Goal: Information Seeking & Learning: Learn about a topic

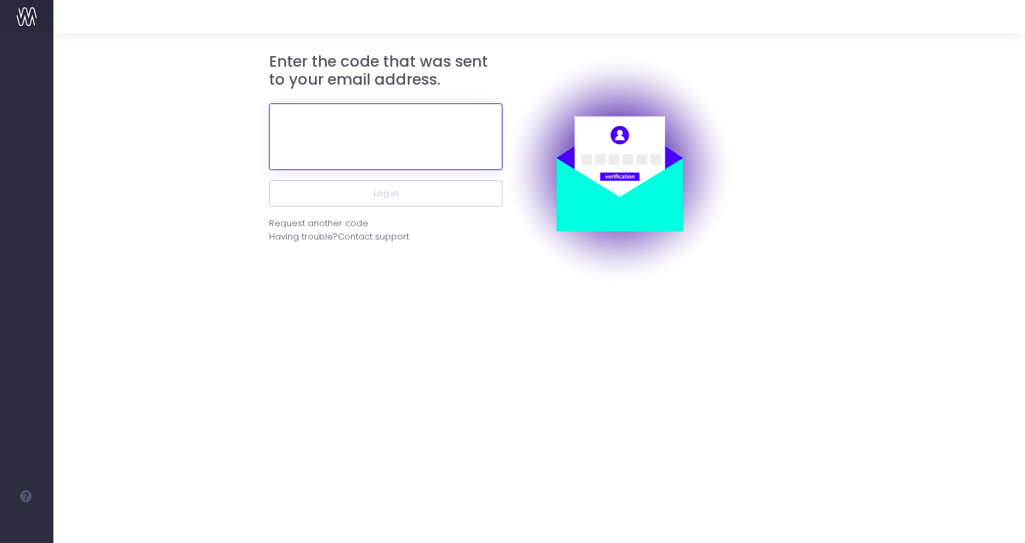
click at [296, 140] on input "text" at bounding box center [386, 136] width 234 height 67
paste input "742544"
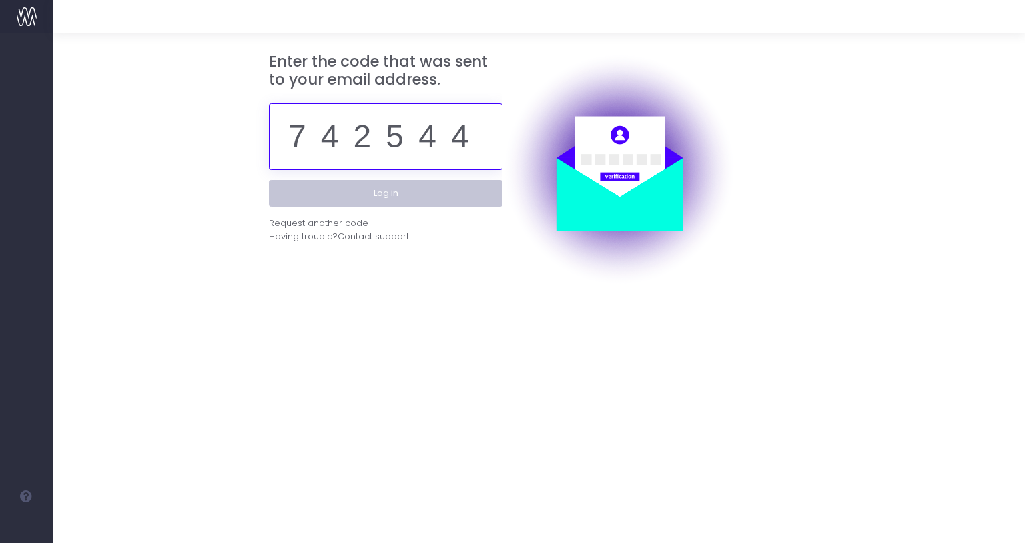
type input "742544"
click at [398, 191] on button "Log in" at bounding box center [386, 193] width 234 height 27
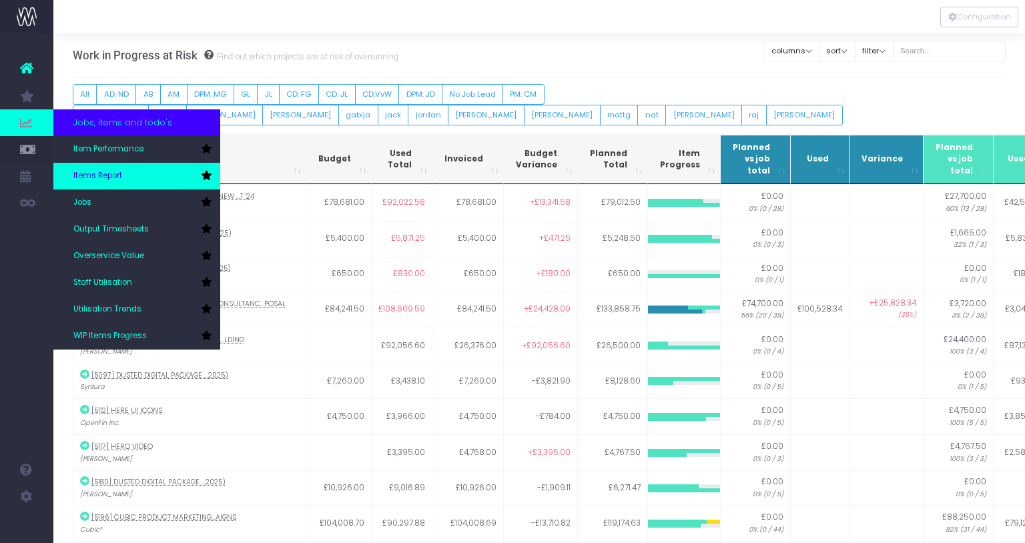
click at [109, 176] on span "Items Report" at bounding box center [97, 176] width 49 height 12
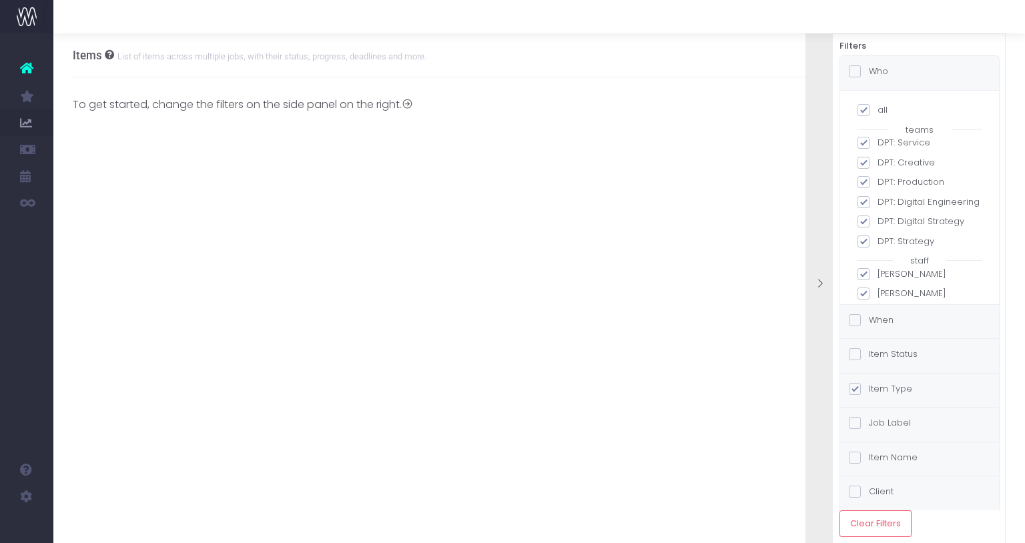
click at [865, 219] on span at bounding box center [863, 222] width 12 height 12
click at [877, 219] on input "DPT: Digital Strategy" at bounding box center [881, 219] width 9 height 9
checkbox input "false"
checkbox input "true"
checkbox input "false"
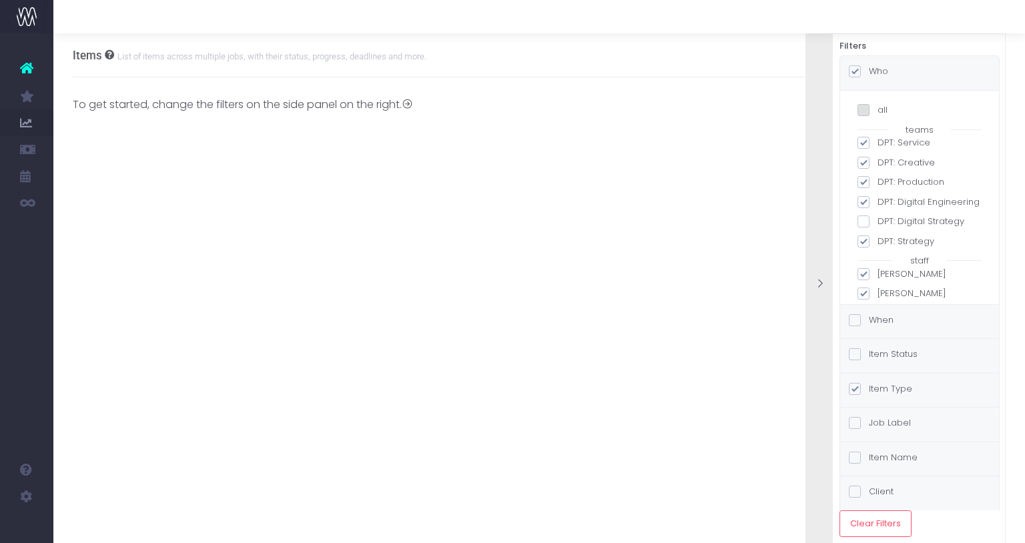
checkbox input "false"
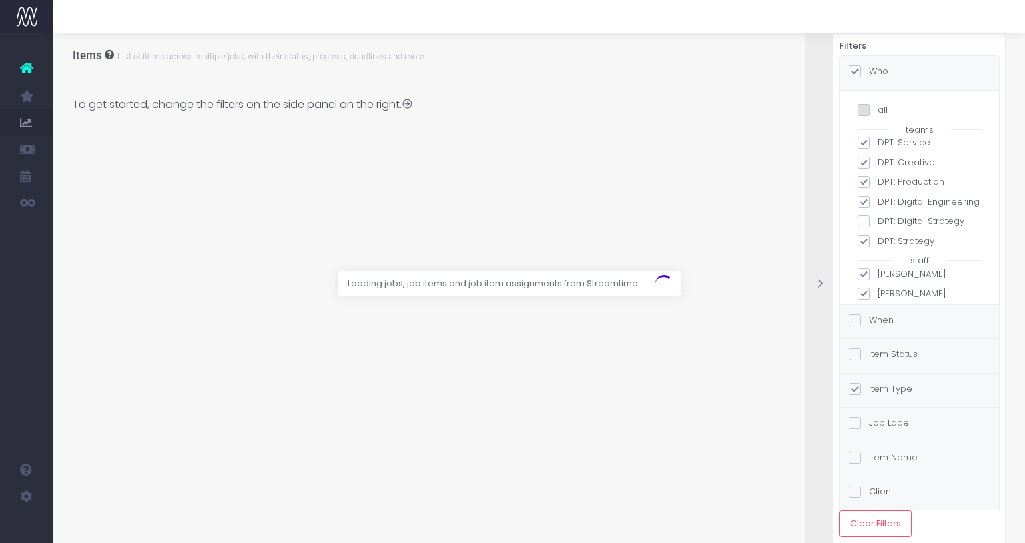
click at [863, 204] on span at bounding box center [863, 202] width 12 height 12
click at [877, 204] on input "DPT: Digital Engineering" at bounding box center [881, 199] width 9 height 9
checkbox input "false"
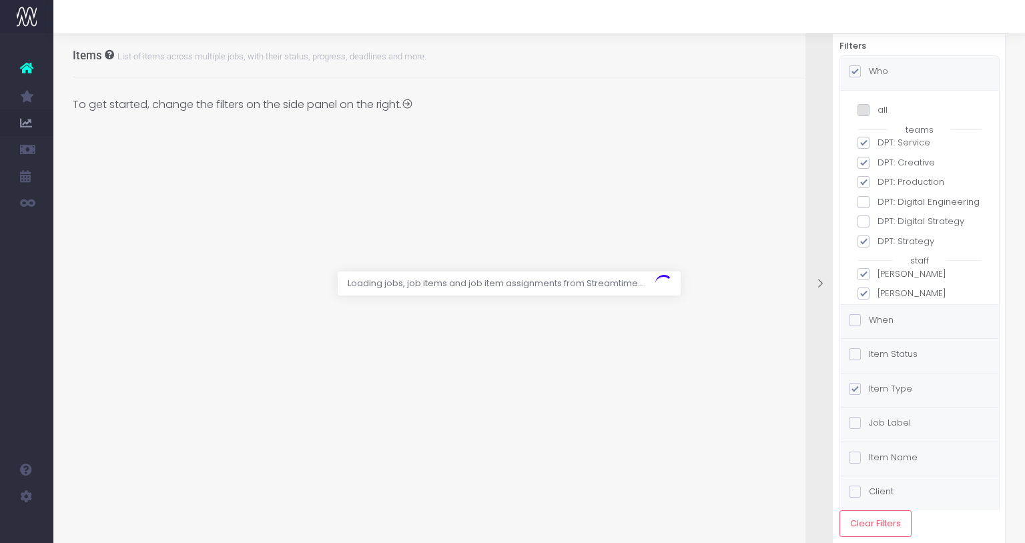
checkbox input "false"
click at [863, 185] on span at bounding box center [863, 182] width 12 height 12
click at [877, 184] on input "DPT: Production" at bounding box center [881, 179] width 9 height 9
checkbox input "false"
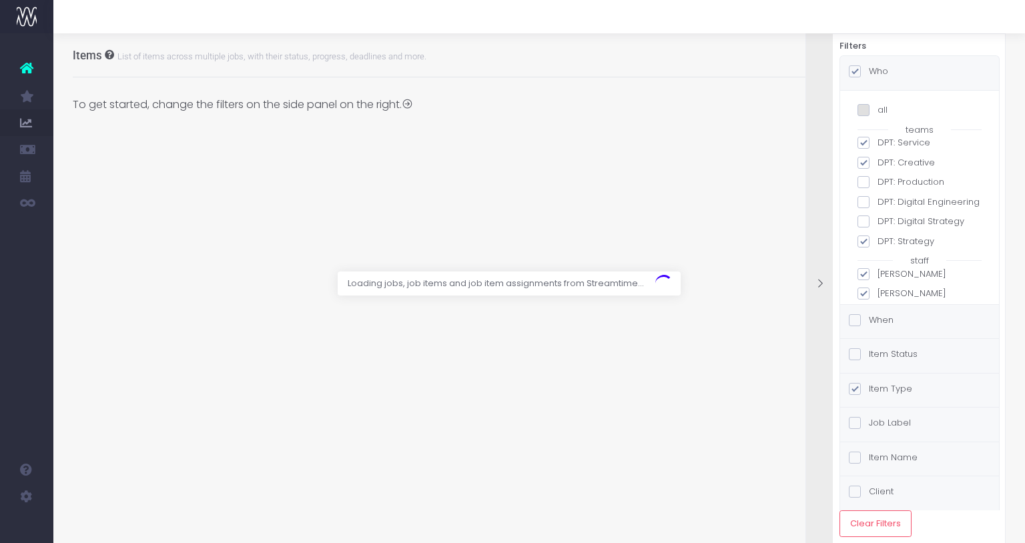
checkbox input "false"
click at [863, 163] on span at bounding box center [863, 163] width 12 height 12
click at [877, 163] on input "DPT: Creative" at bounding box center [881, 160] width 9 height 9
checkbox input "false"
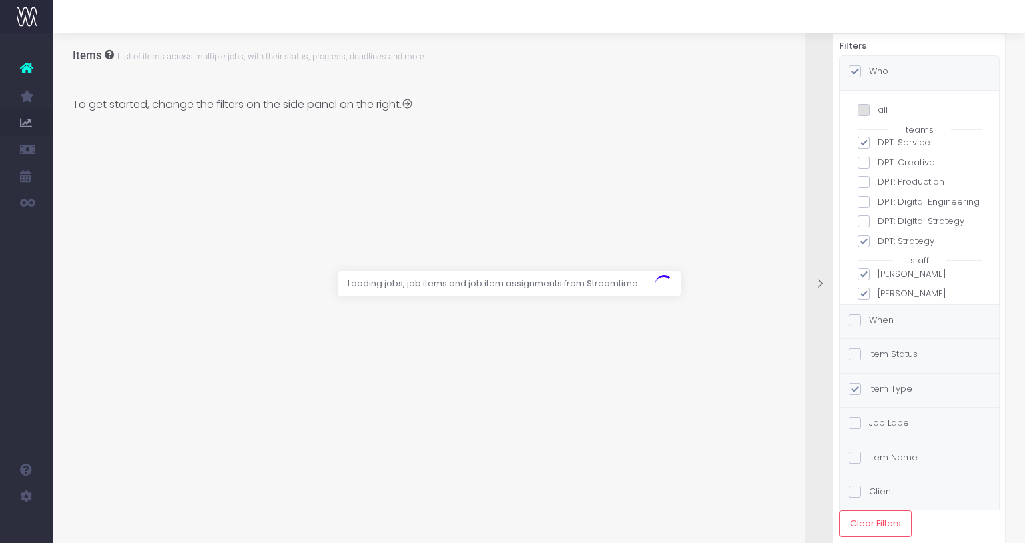
checkbox input "false"
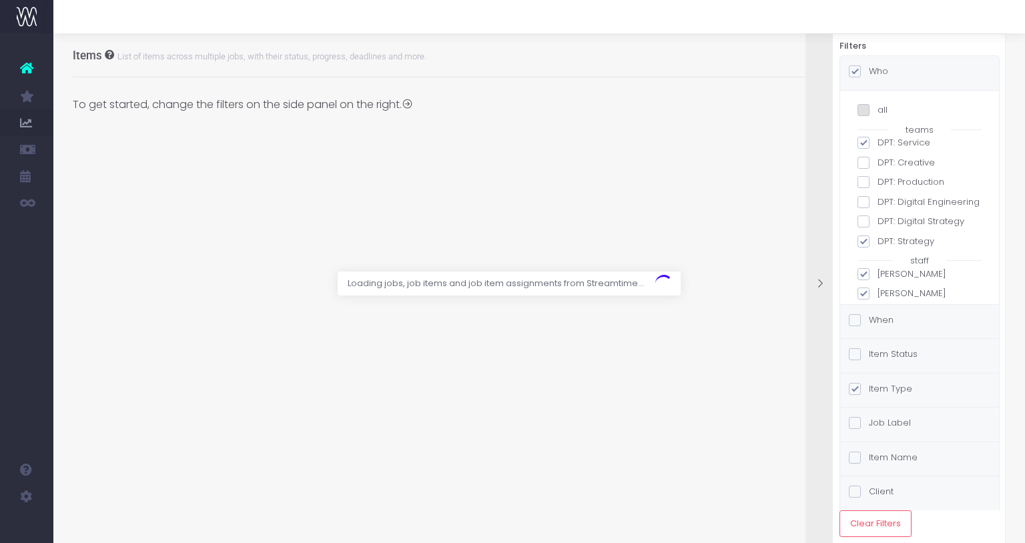
checkbox input "false"
click at [863, 143] on span at bounding box center [863, 143] width 12 height 12
click at [877, 143] on input "DPT: Service" at bounding box center [881, 140] width 9 height 9
checkbox input "false"
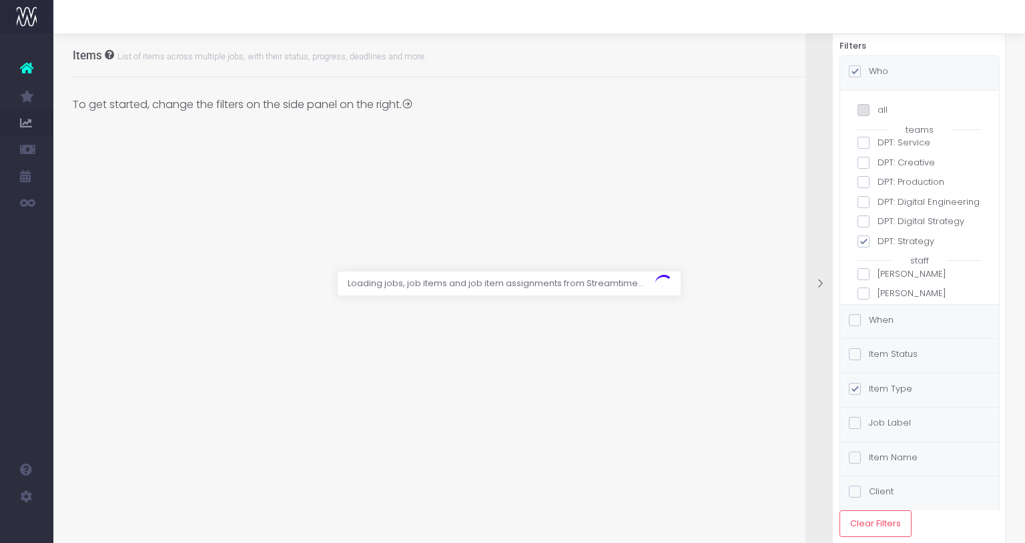
checkbox input "false"
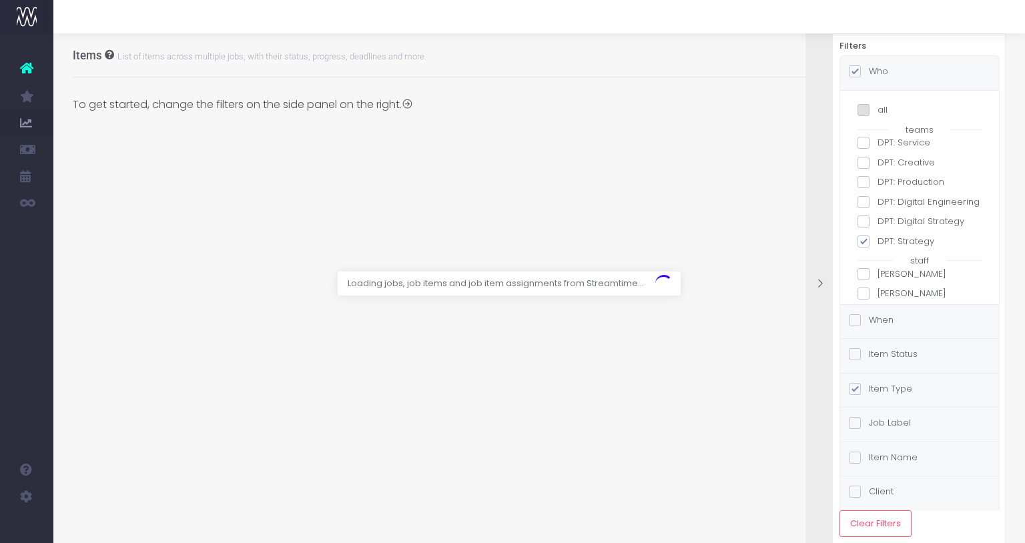
checkbox input "false"
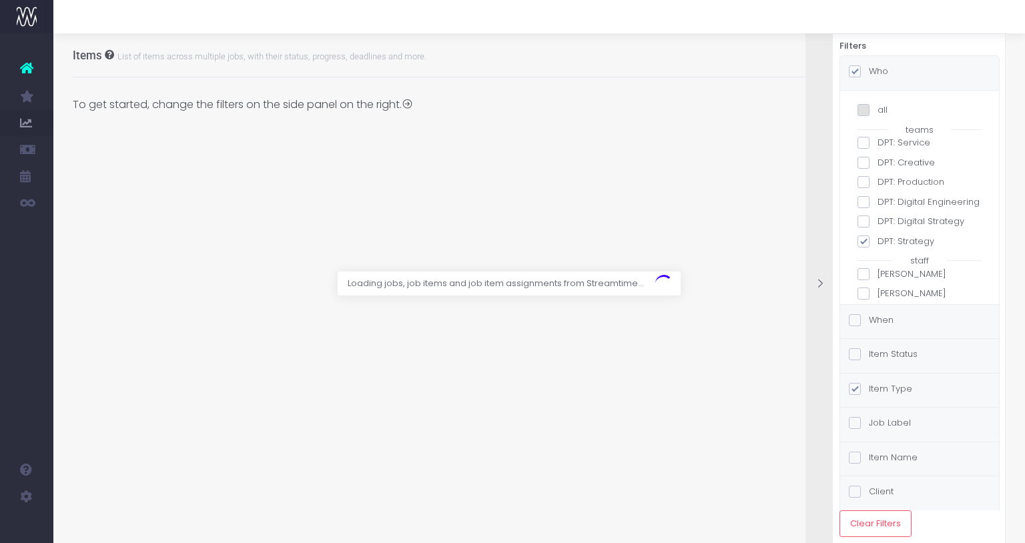
checkbox input "false"
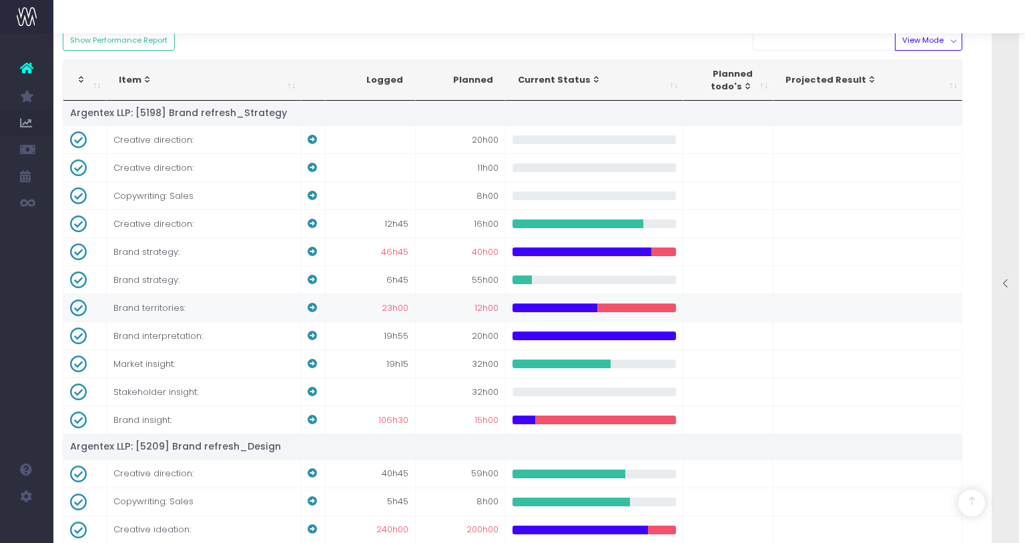
scroll to position [0, 10]
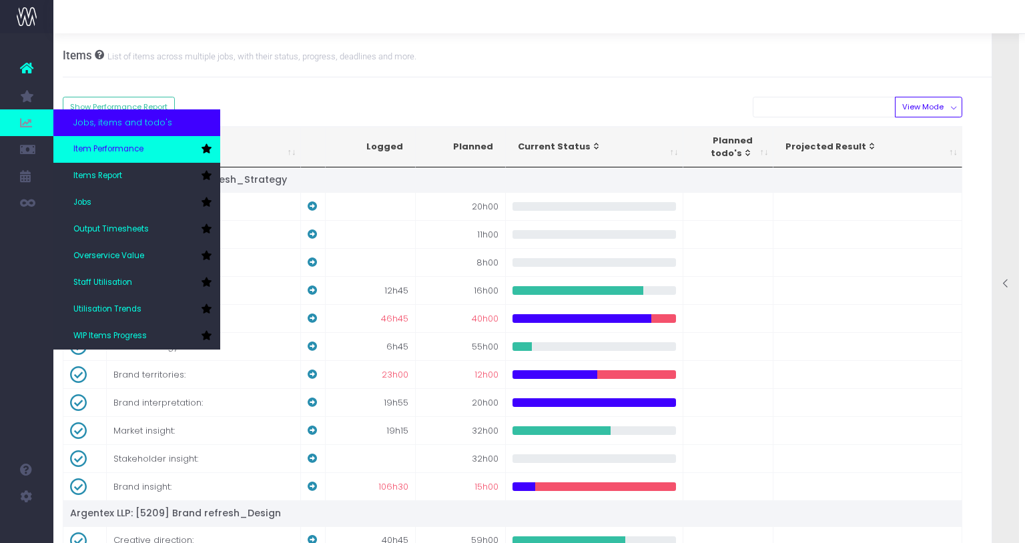
click at [121, 148] on span "Item Performance" at bounding box center [108, 149] width 70 height 12
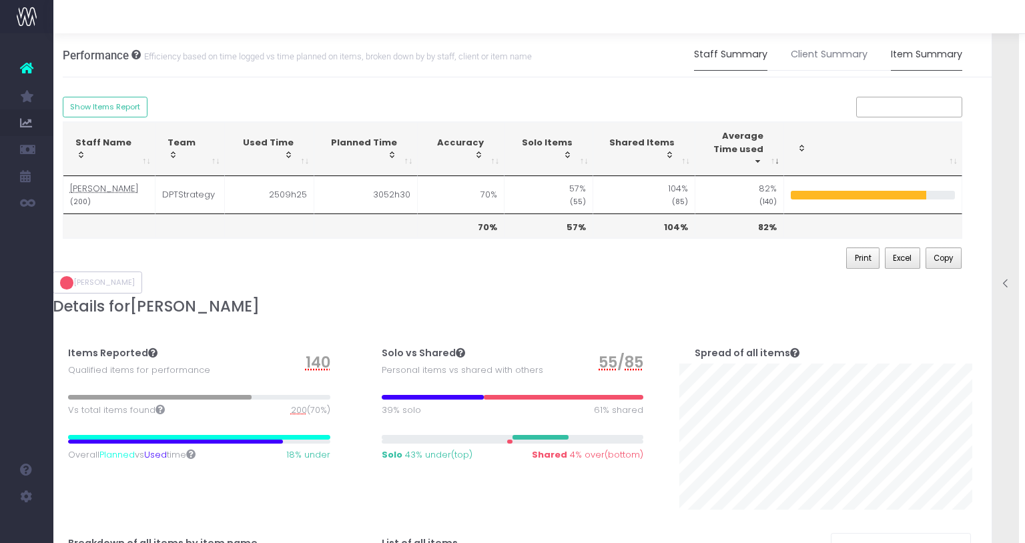
click at [928, 53] on link "Item Summary" at bounding box center [926, 54] width 71 height 31
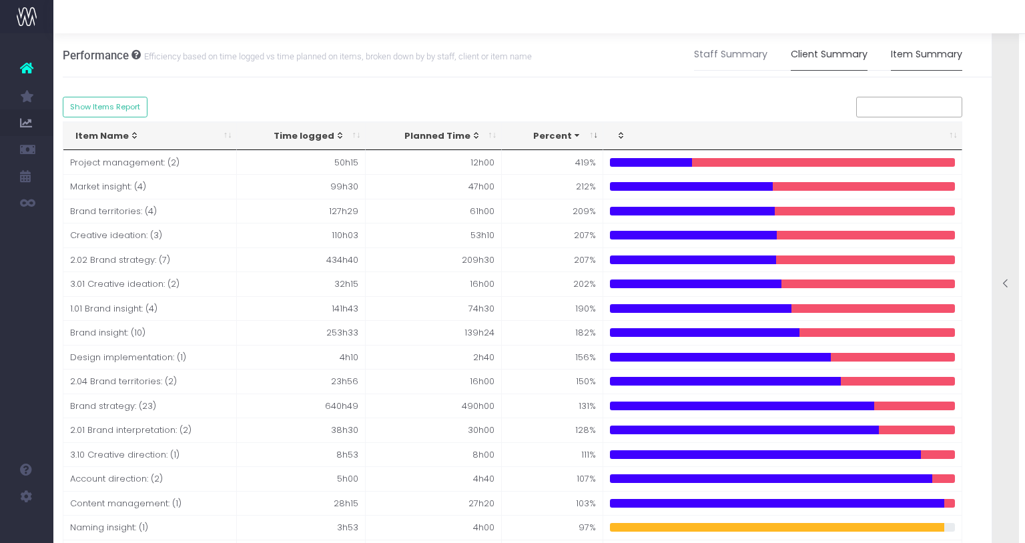
click at [845, 55] on link "Client Summary" at bounding box center [829, 54] width 77 height 31
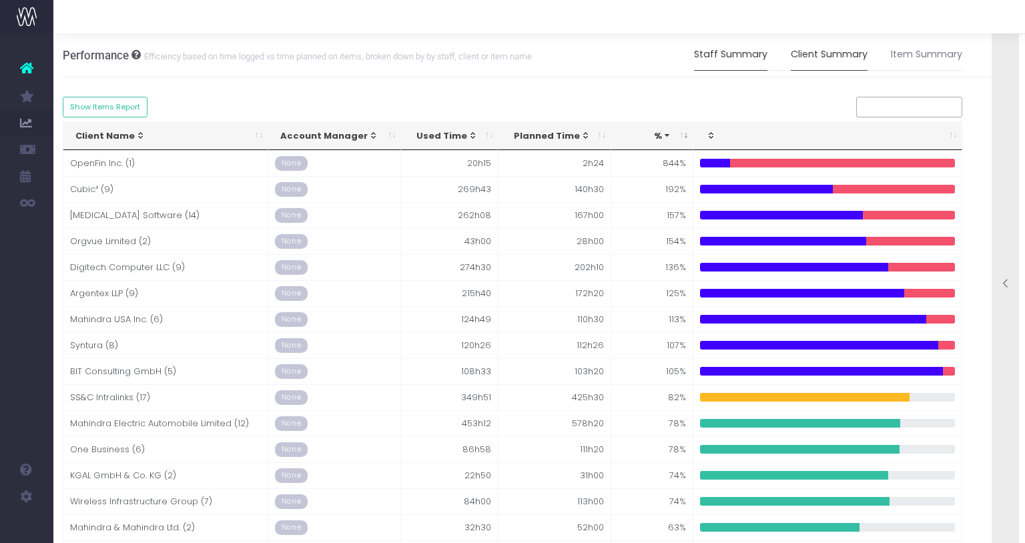
click at [737, 55] on link "Staff Summary" at bounding box center [730, 54] width 73 height 31
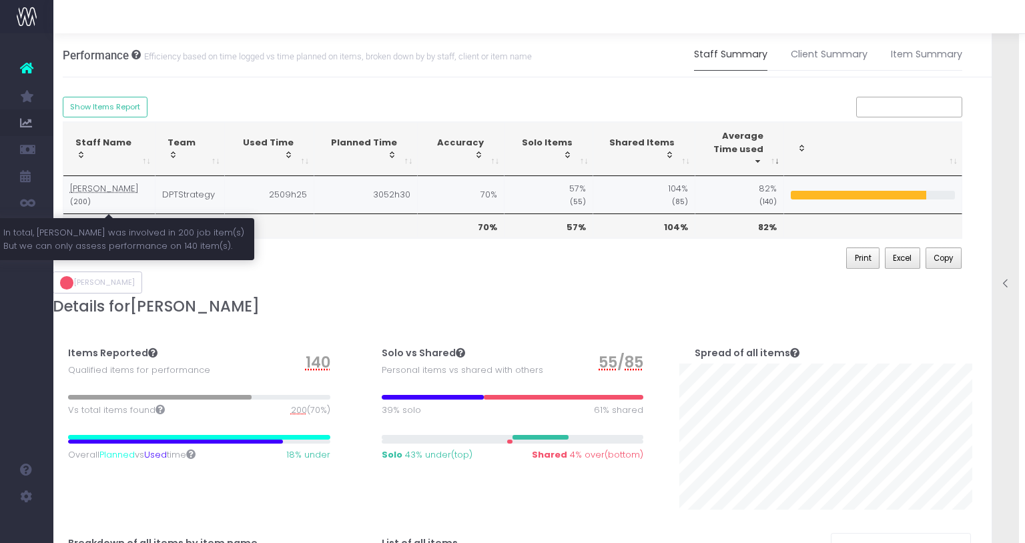
click at [93, 191] on abbr "Karl Aussia" at bounding box center [104, 188] width 69 height 13
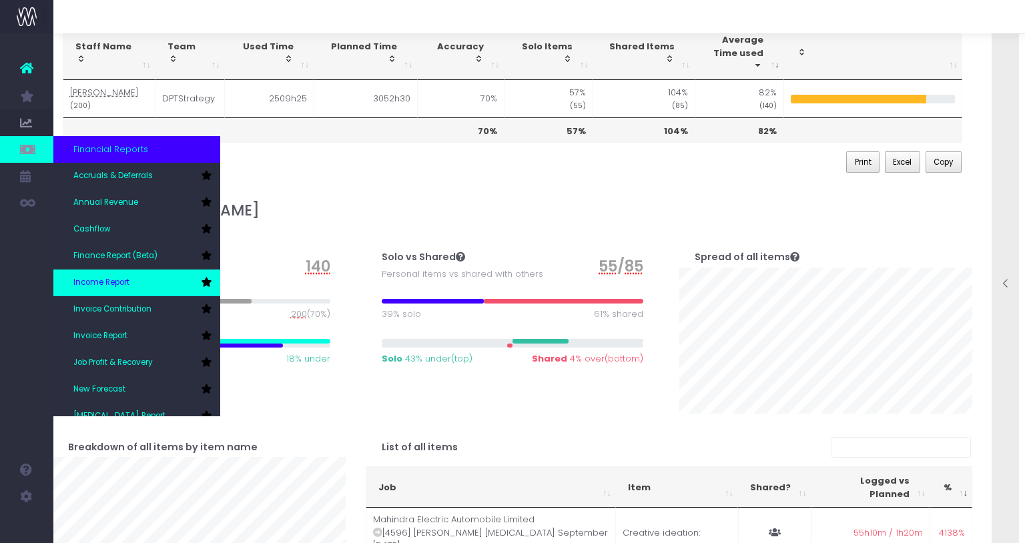
scroll to position [93, 10]
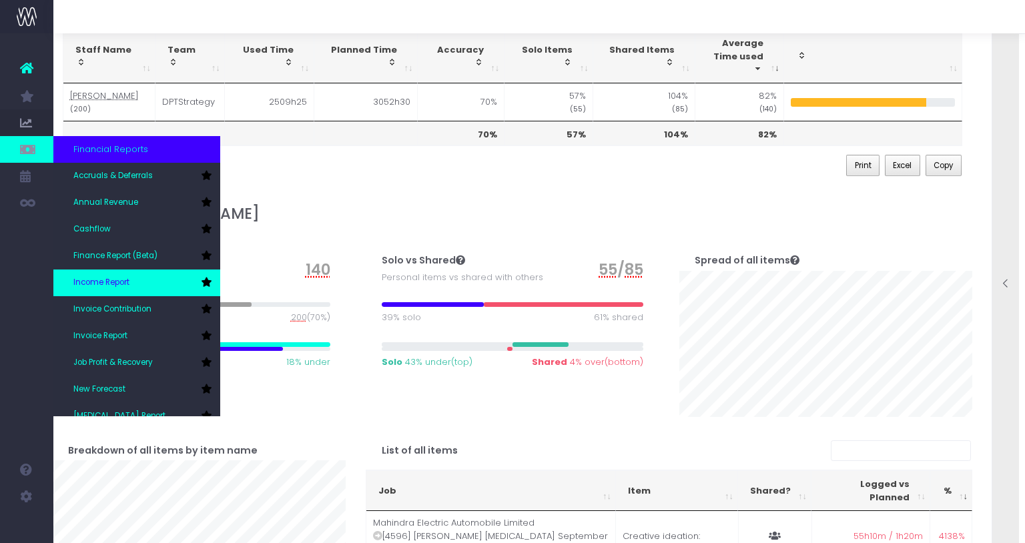
click at [111, 205] on span "Annual Revenue" at bounding box center [105, 203] width 65 height 12
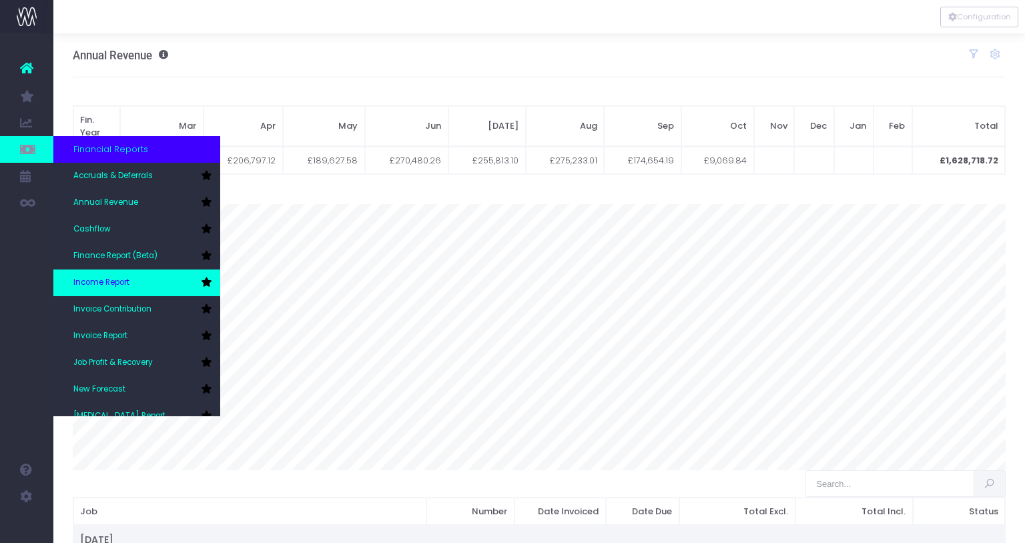
click at [97, 286] on span "Income Report" at bounding box center [101, 283] width 56 height 12
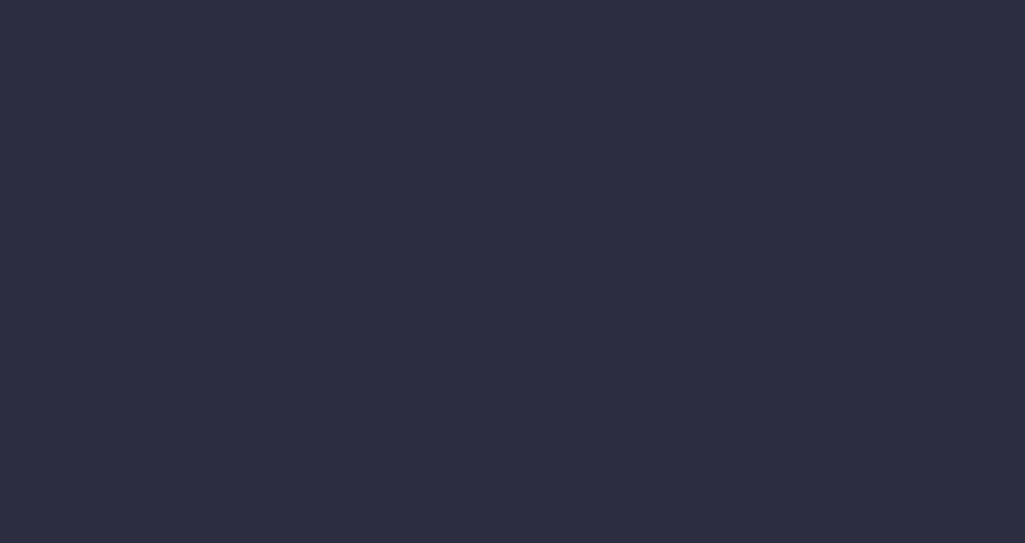
select select "job"
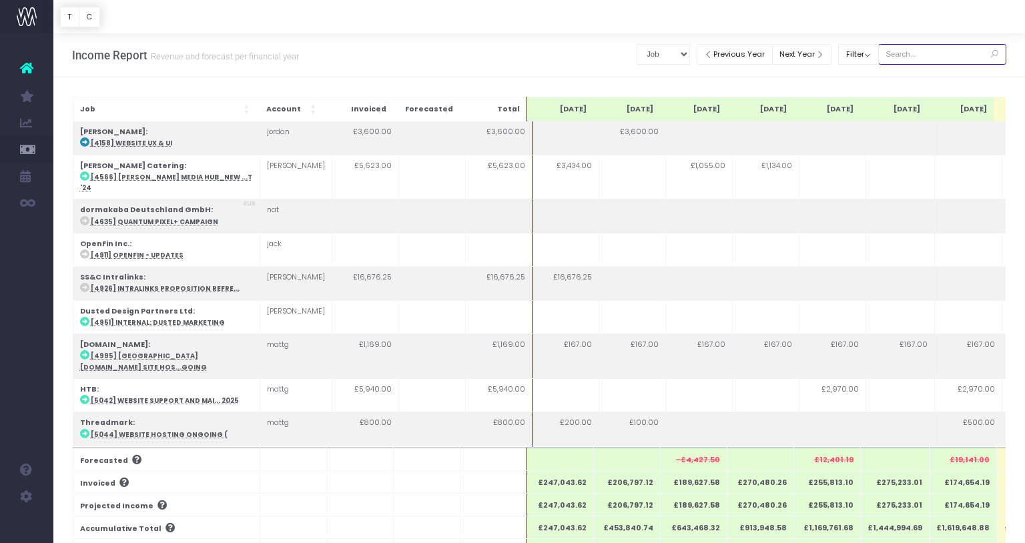
click at [931, 53] on input "text" at bounding box center [942, 54] width 128 height 21
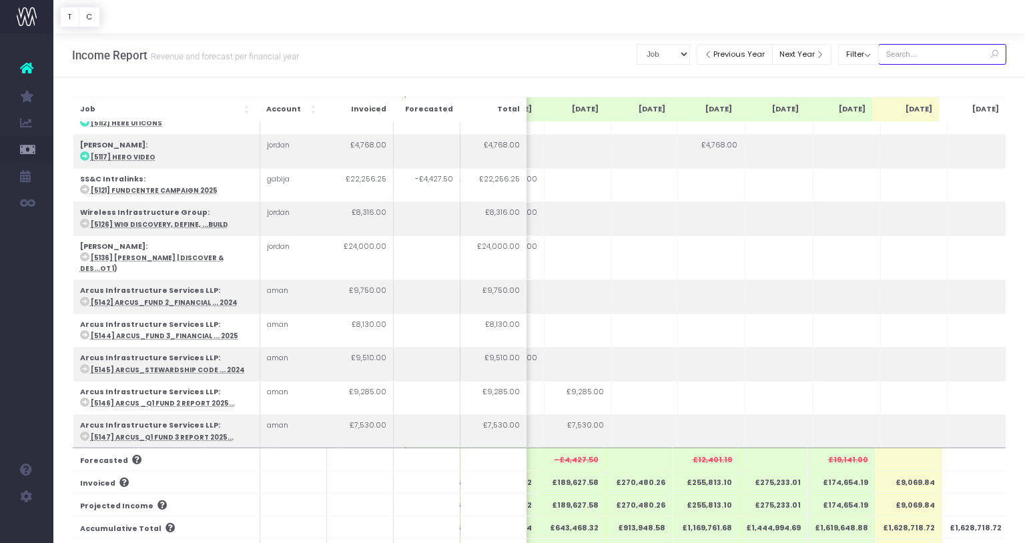
scroll to position [554, 121]
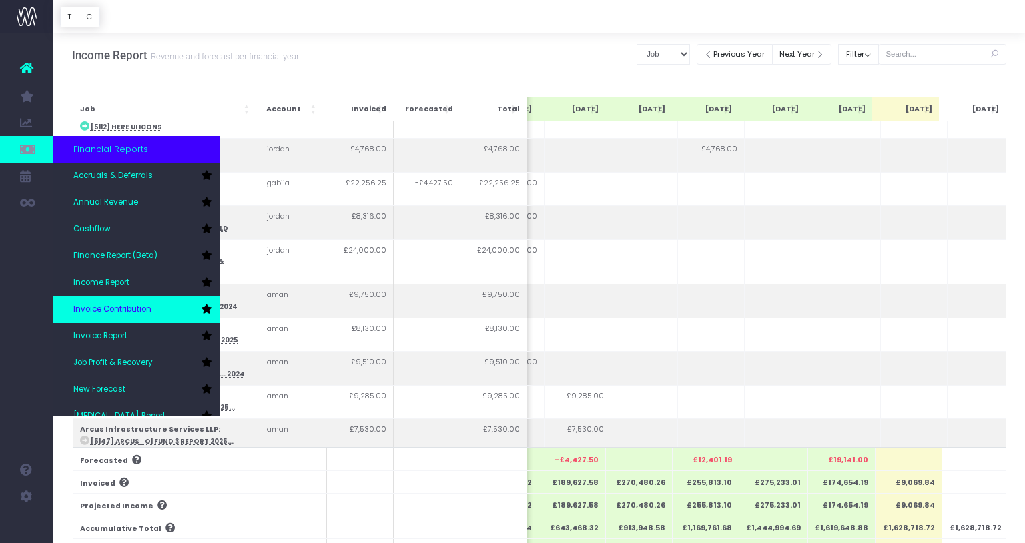
click at [114, 312] on span "Invoice Contribution" at bounding box center [112, 310] width 78 height 12
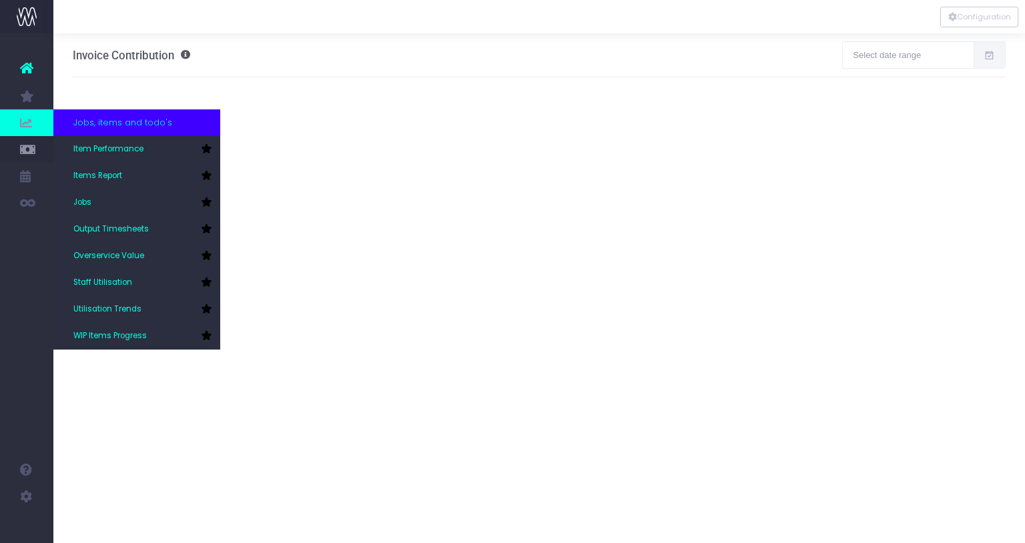
click at [37, 134] on span at bounding box center [26, 122] width 53 height 27
click at [115, 283] on span "Staff Utilisation" at bounding box center [102, 283] width 59 height 12
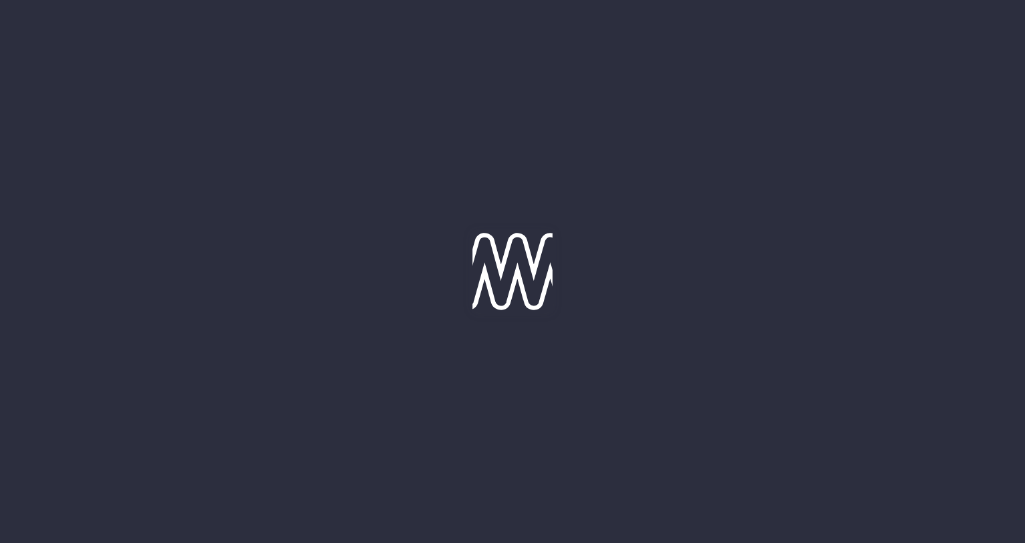
type input "08-10-2025"
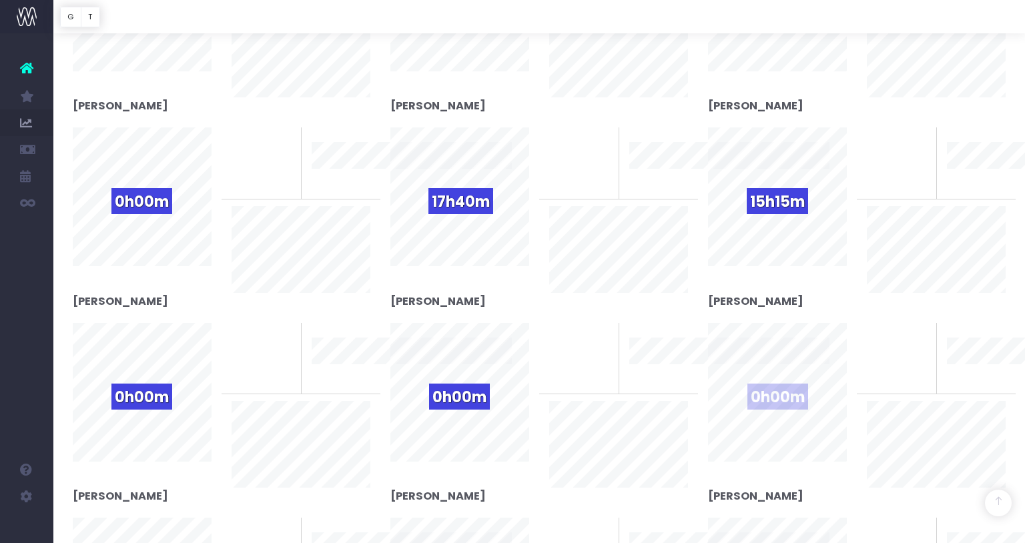
scroll to position [816, 0]
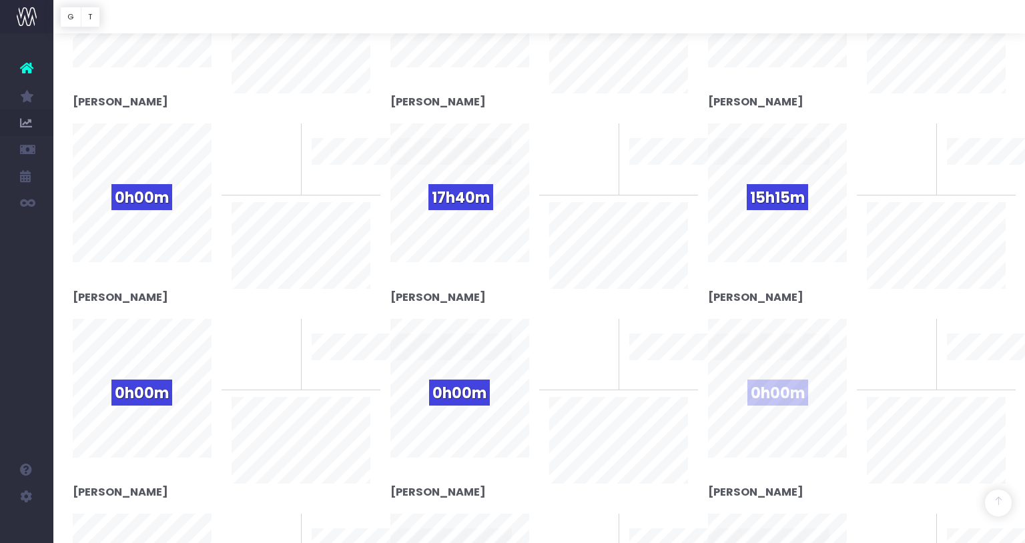
click at [779, 390] on span "0h00m" at bounding box center [777, 393] width 61 height 26
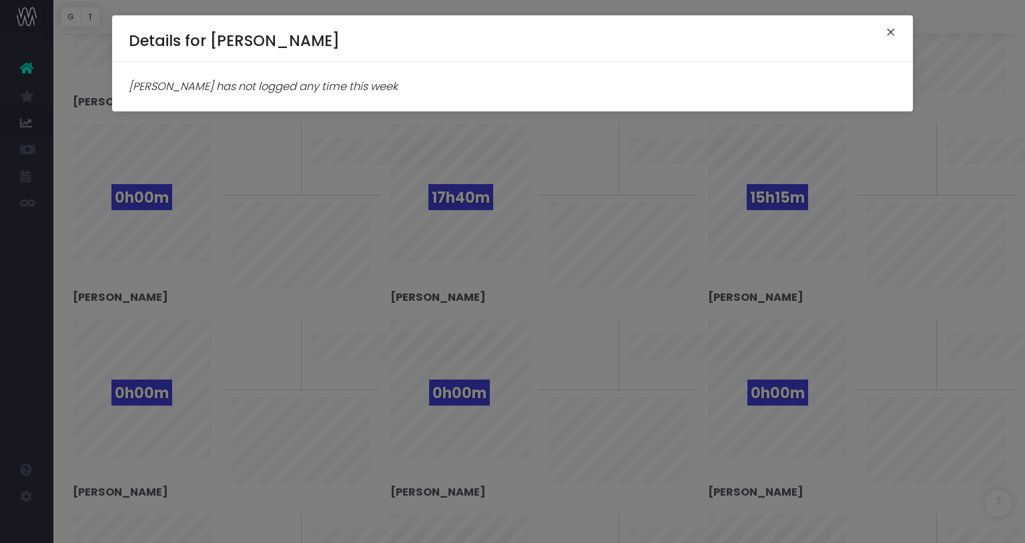
click at [890, 29] on button "×" at bounding box center [891, 33] width 28 height 21
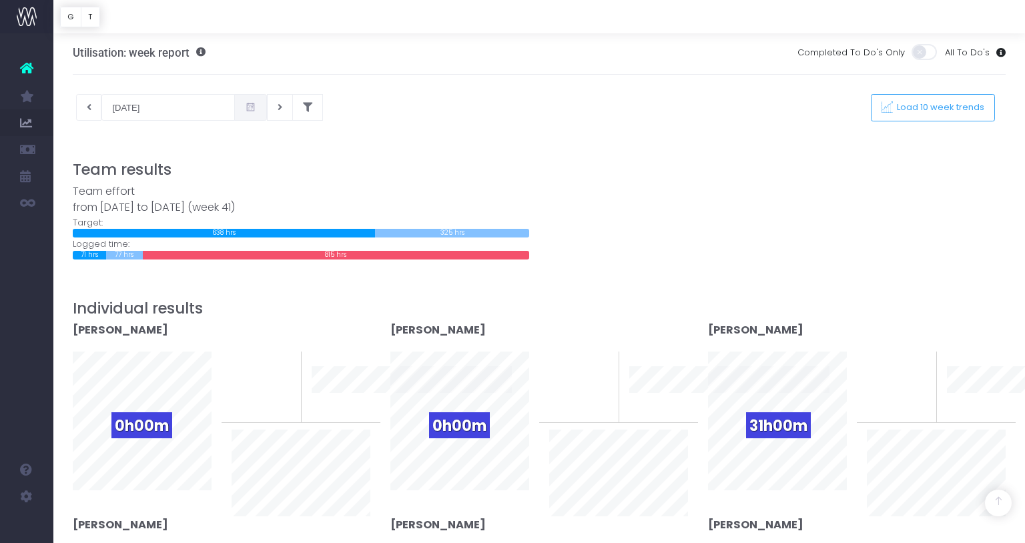
scroll to position [0, 0]
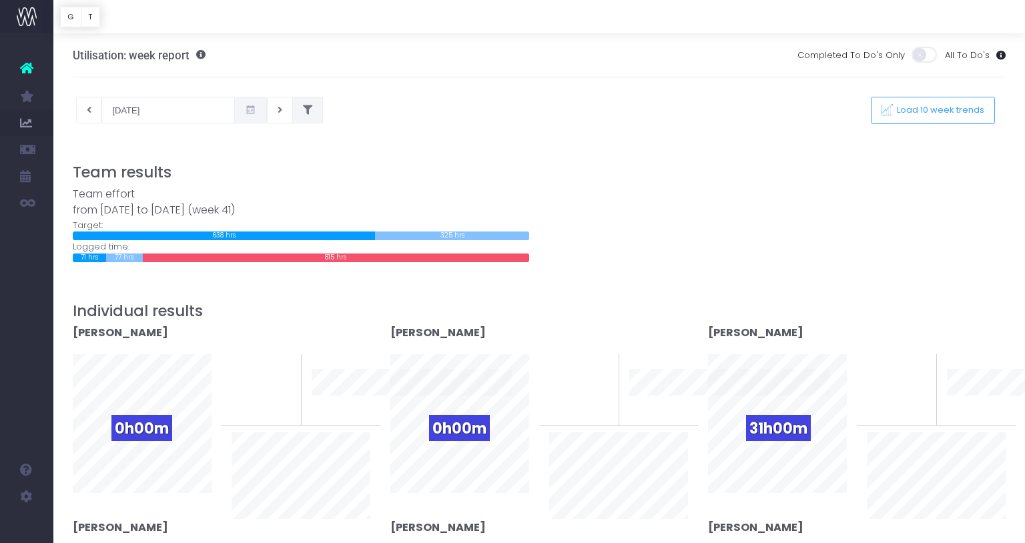
click at [303, 110] on icon at bounding box center [307, 110] width 9 height 0
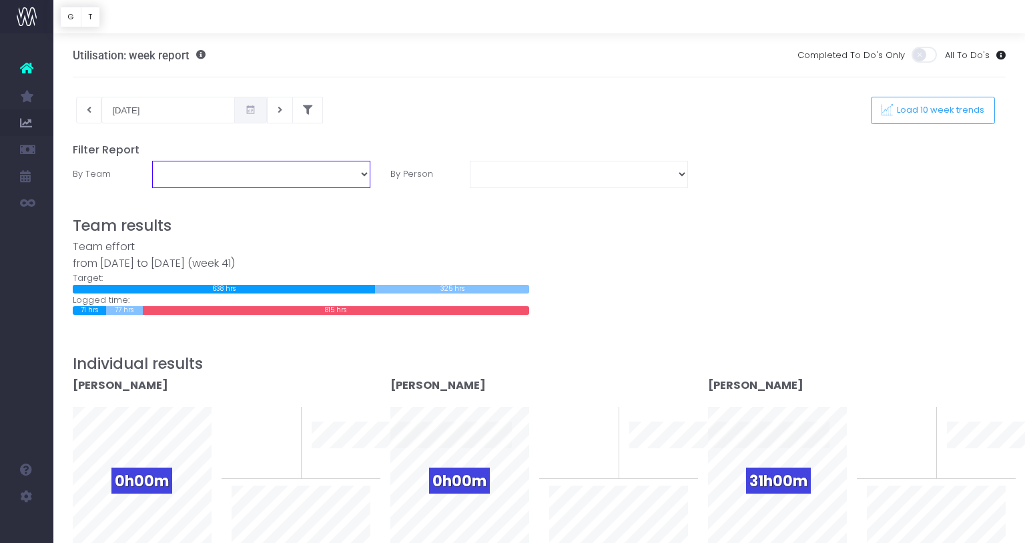
click at [195, 175] on select "DPT: Creative DPT: Digital Engineering DPT: Digital Strategy DPT: Production DP…" at bounding box center [261, 174] width 218 height 27
select select "DPT: Strategy"
click at [152, 161] on select "DPT: Creative DPT: Digital Engineering DPT: Digital Strategy DPT: Production DP…" at bounding box center [261, 174] width 218 height 27
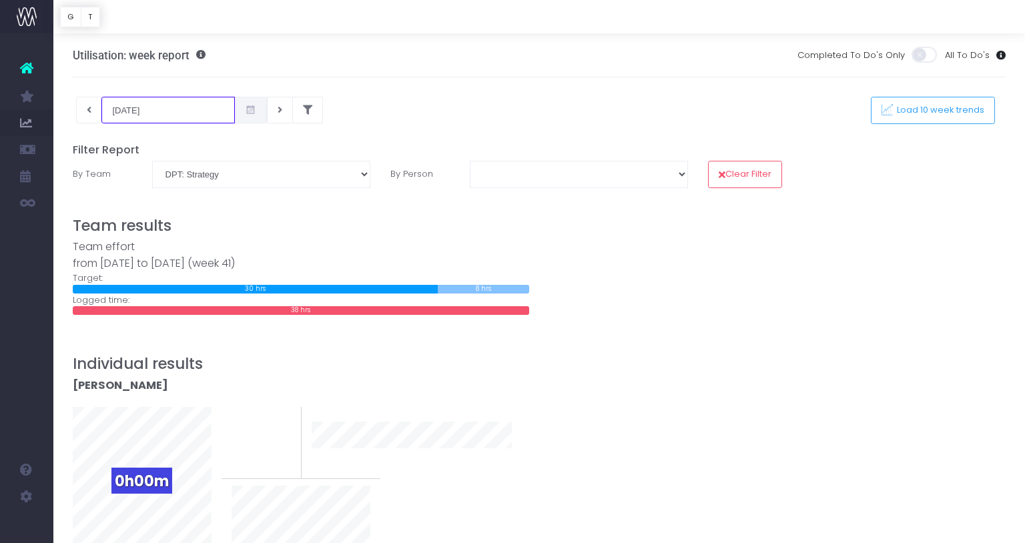
click at [130, 109] on input "08-10-2025" at bounding box center [167, 110] width 133 height 27
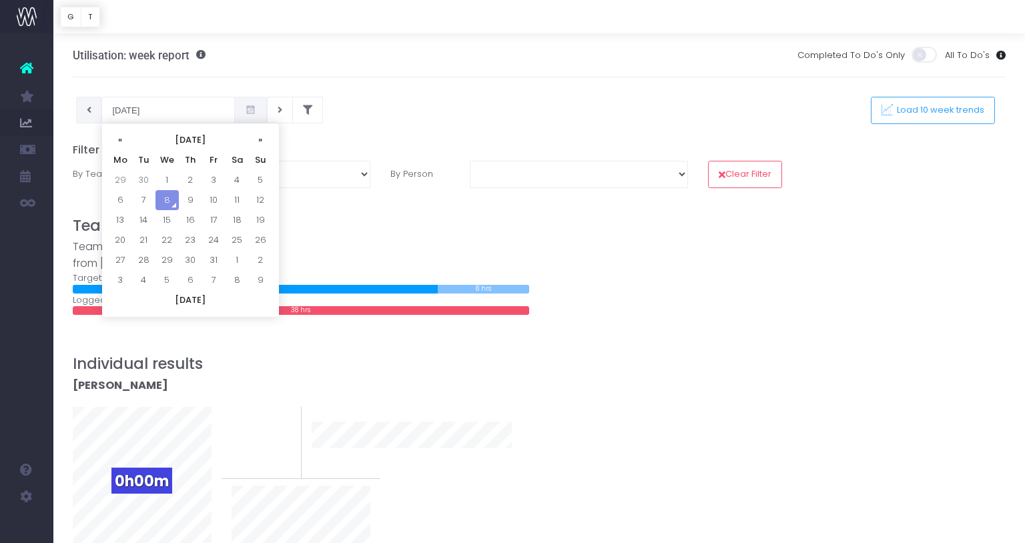
click at [89, 110] on icon at bounding box center [89, 110] width 5 height 0
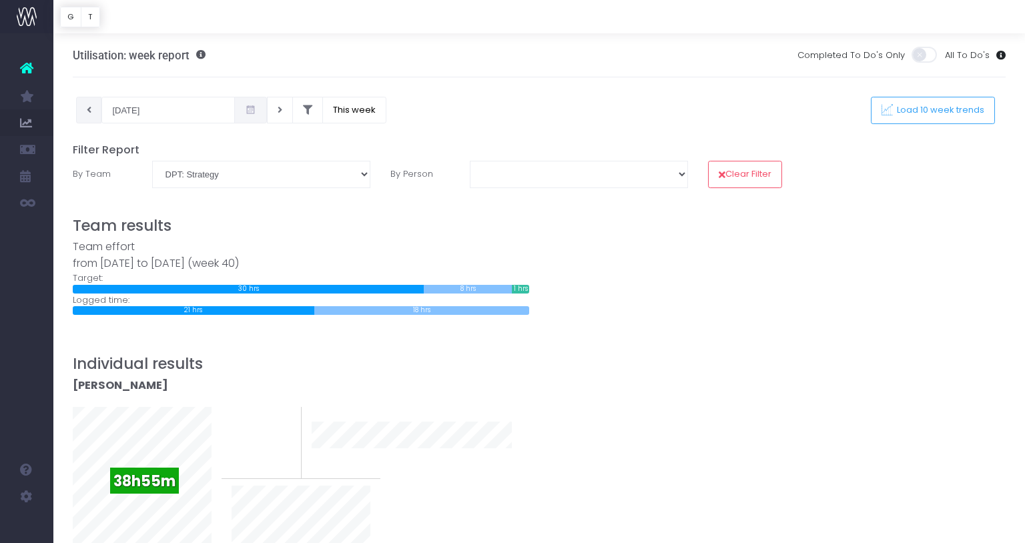
click at [89, 110] on icon at bounding box center [89, 110] width 5 height 0
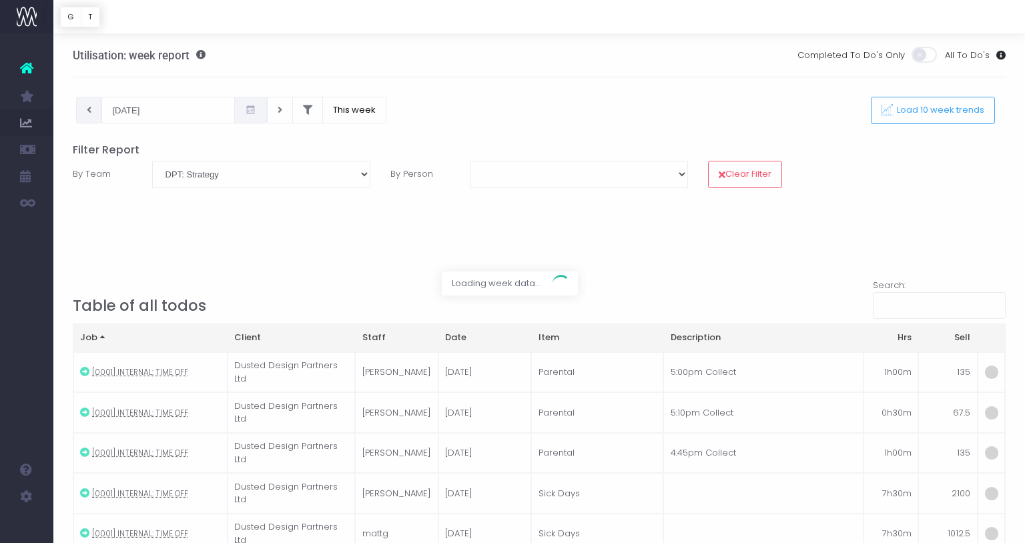
click at [90, 109] on div at bounding box center [512, 271] width 1025 height 543
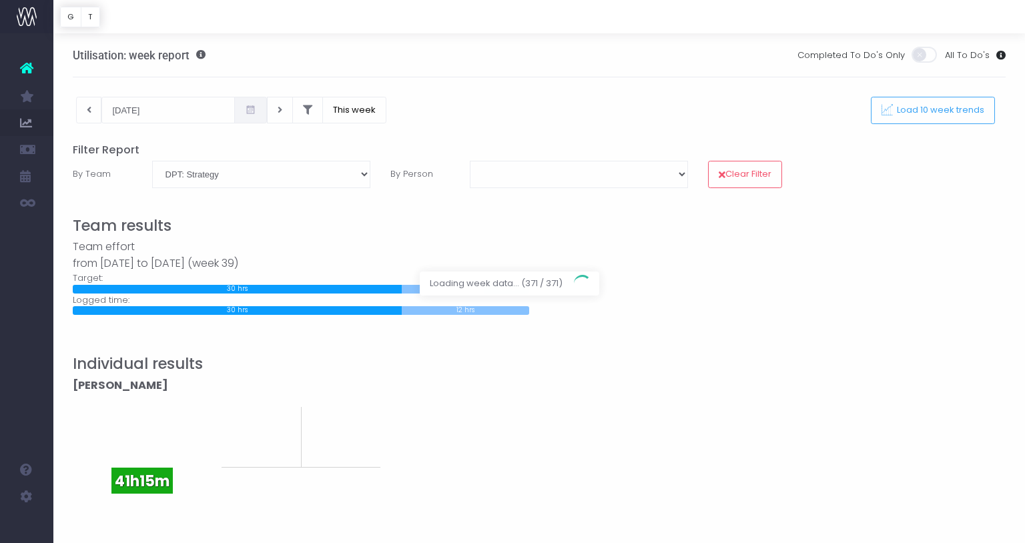
click at [90, 109] on div at bounding box center [512, 271] width 1025 height 543
click at [90, 110] on icon at bounding box center [89, 110] width 5 height 0
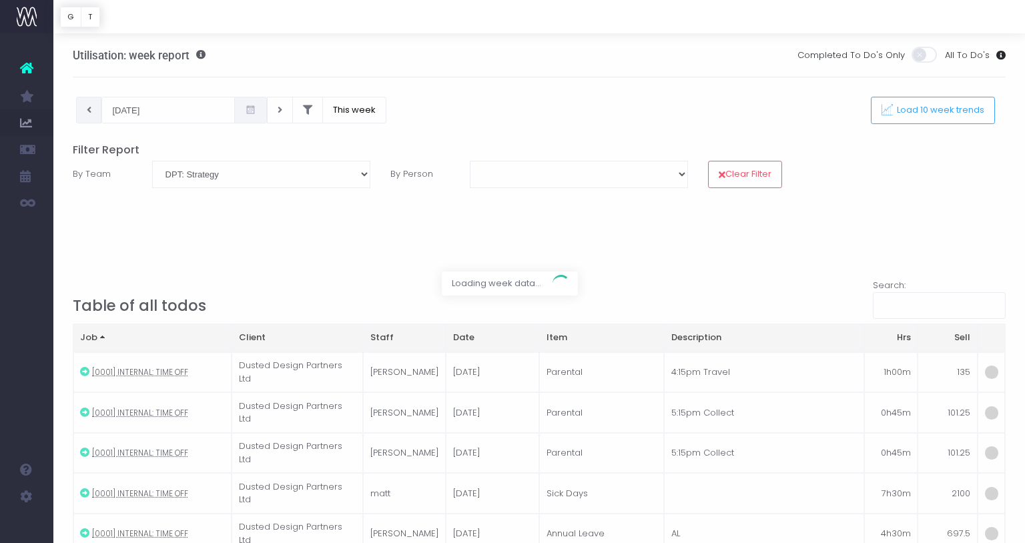
click at [90, 109] on div at bounding box center [512, 271] width 1025 height 543
click at [149, 103] on div at bounding box center [512, 271] width 1025 height 543
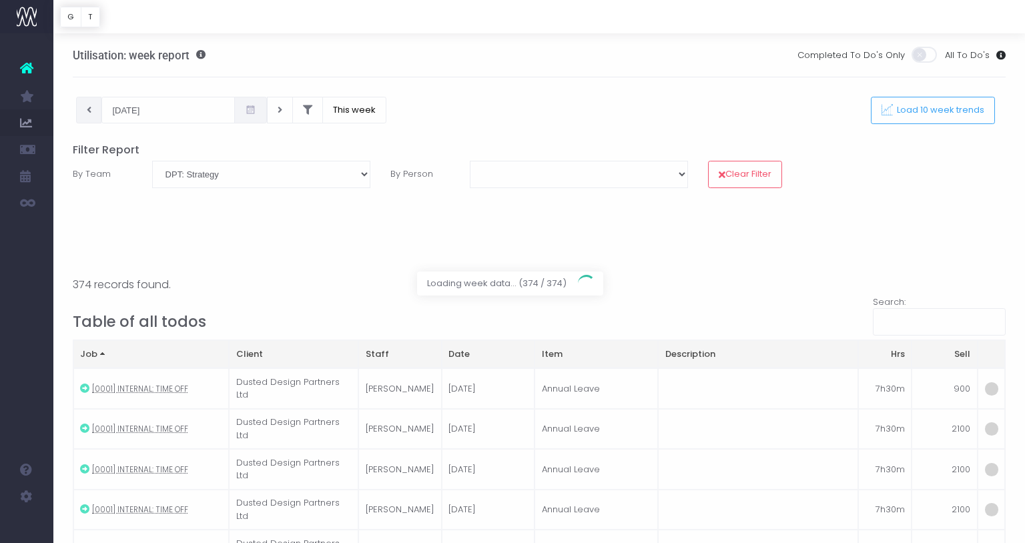
click at [232, 110] on div at bounding box center [512, 271] width 1025 height 543
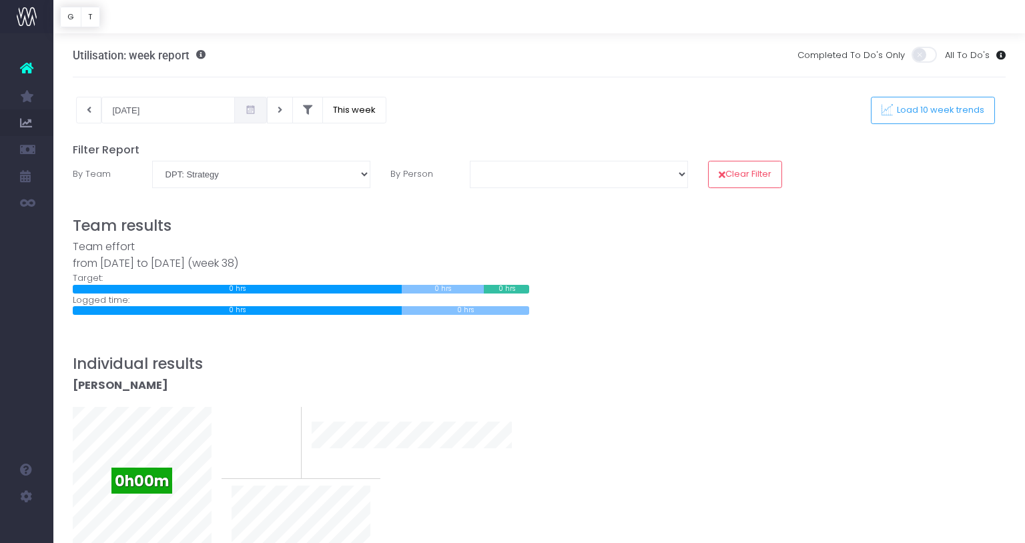
click at [245, 110] on icon at bounding box center [250, 110] width 11 height 0
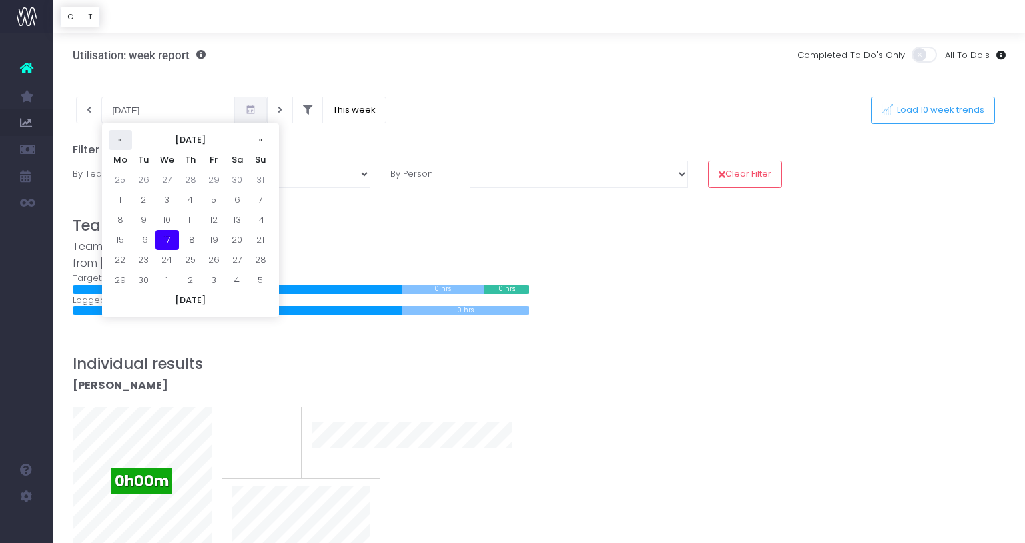
click at [120, 141] on th "«" at bounding box center [120, 140] width 23 height 20
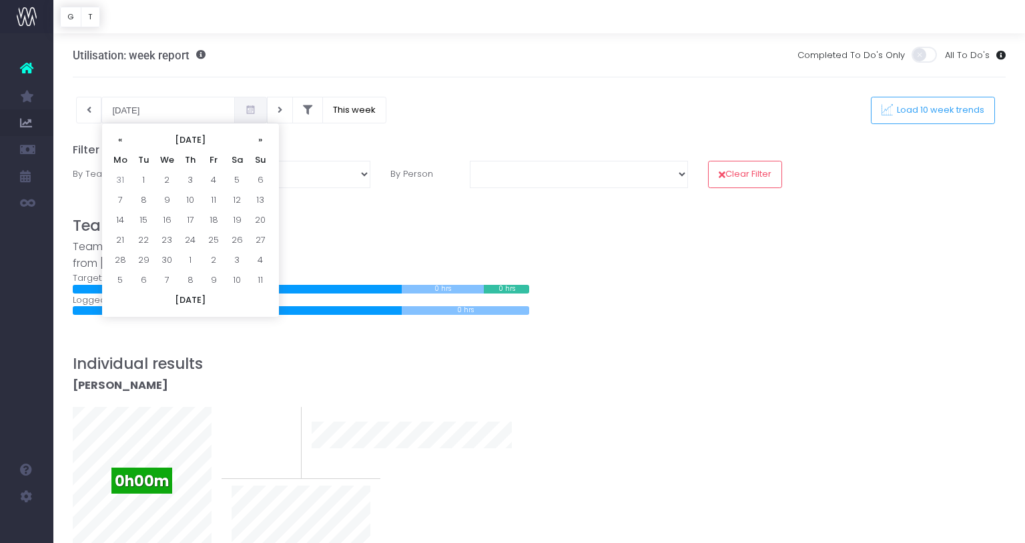
click at [120, 141] on th "«" at bounding box center [120, 140] width 23 height 20
click at [240, 177] on td "1" at bounding box center [237, 180] width 23 height 20
type input "01-03-2025"
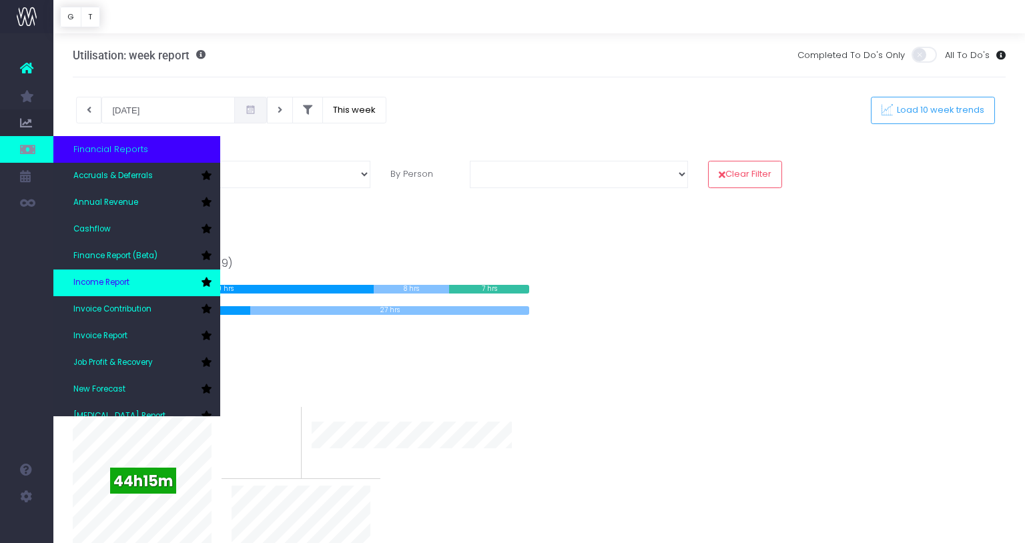
click at [107, 278] on span "Income Report" at bounding box center [101, 283] width 56 height 12
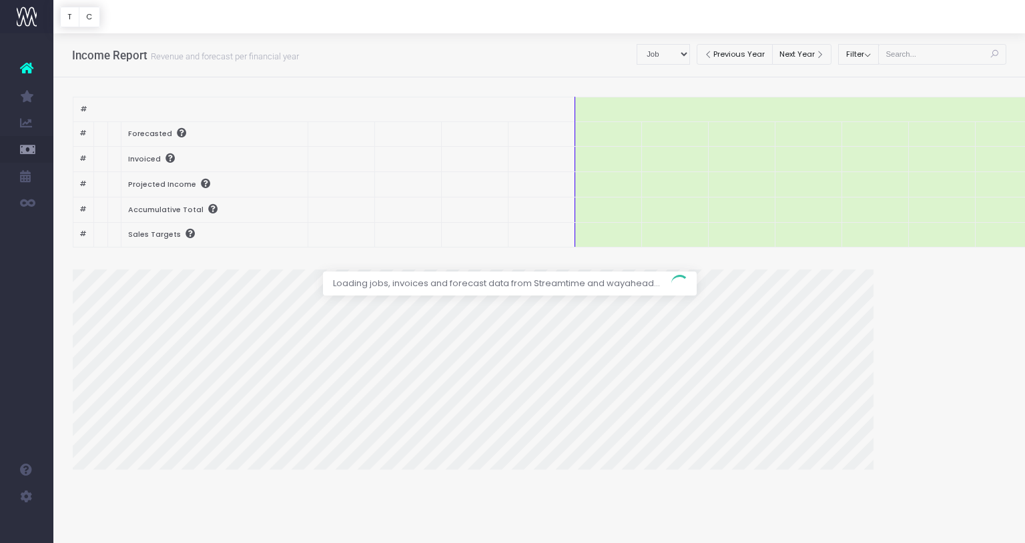
click at [695, 54] on div at bounding box center [512, 271] width 1025 height 543
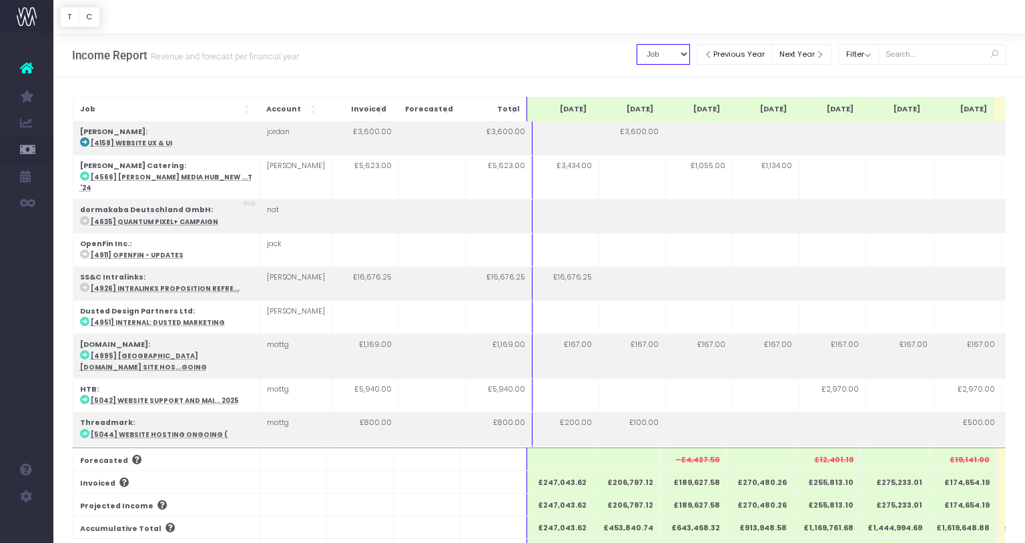
click at [690, 54] on select "Summary by Job Client Job Lead Job Type Branch" at bounding box center [663, 54] width 53 height 21
select select "jobType"
click at [649, 44] on select "Summary by Job Client Job Lead Job Type Branch" at bounding box center [663, 54] width 53 height 21
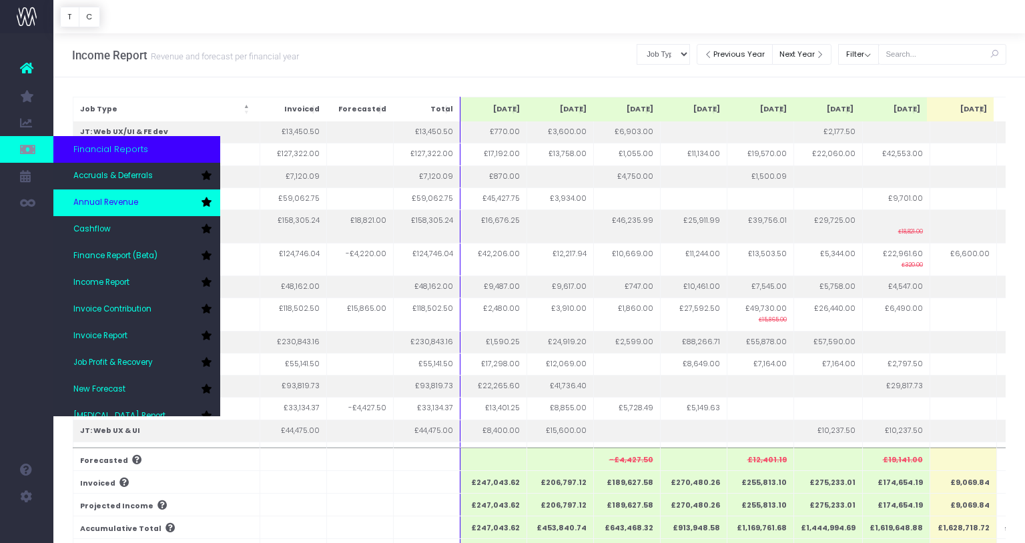
click at [105, 199] on span "Annual Revenue" at bounding box center [105, 203] width 65 height 12
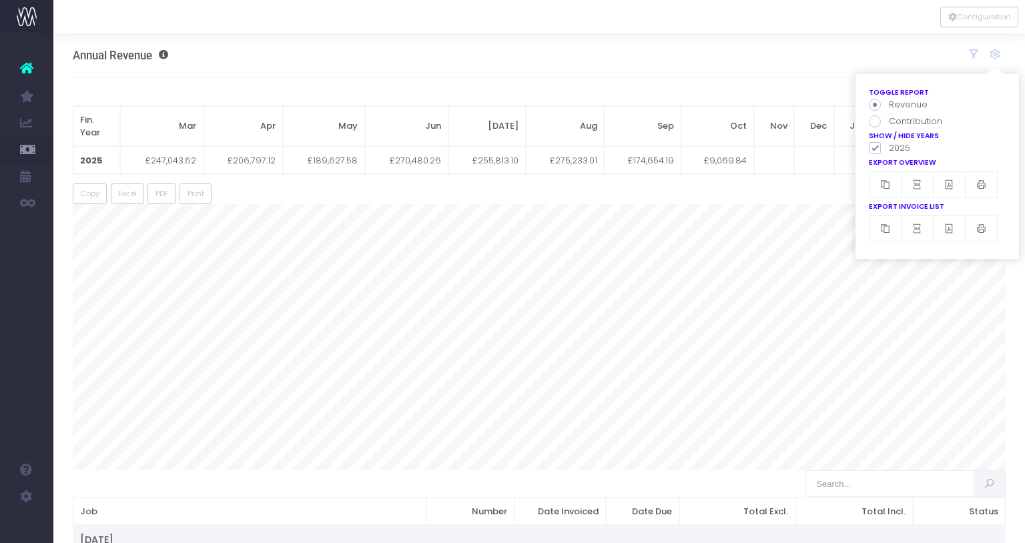
click at [877, 121] on span at bounding box center [875, 121] width 12 height 12
click at [889, 121] on input "Contribution" at bounding box center [893, 119] width 9 height 9
radio input "true"
radio input "false"
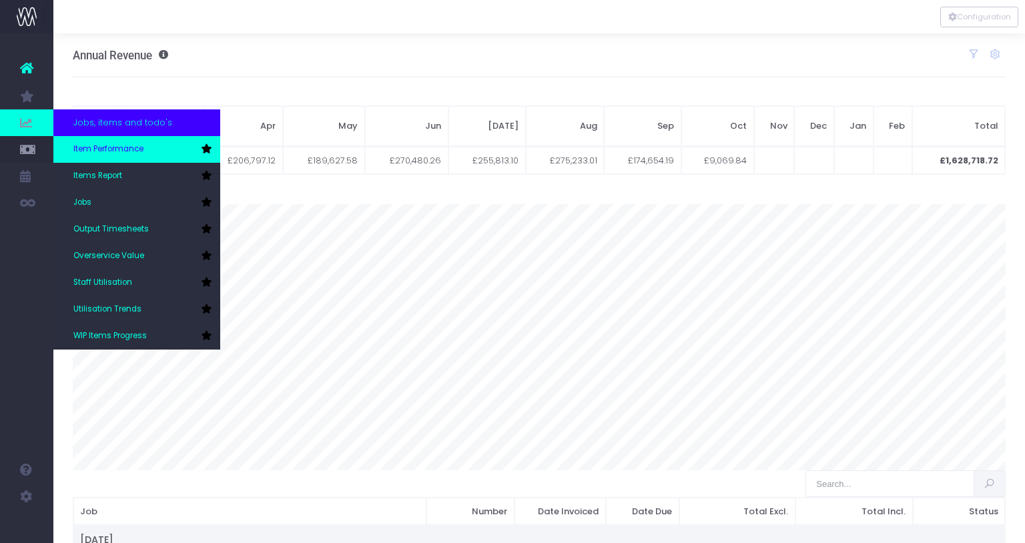
click at [101, 149] on span "Item Performance" at bounding box center [108, 149] width 70 height 12
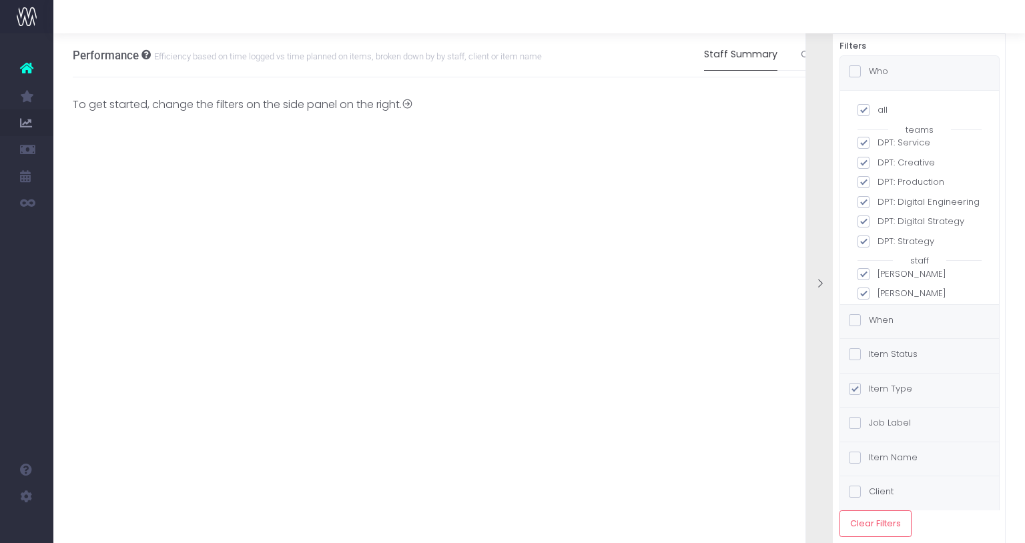
click at [865, 109] on span at bounding box center [863, 110] width 12 height 12
click at [877, 109] on input "all" at bounding box center [881, 107] width 9 height 9
checkbox input "false"
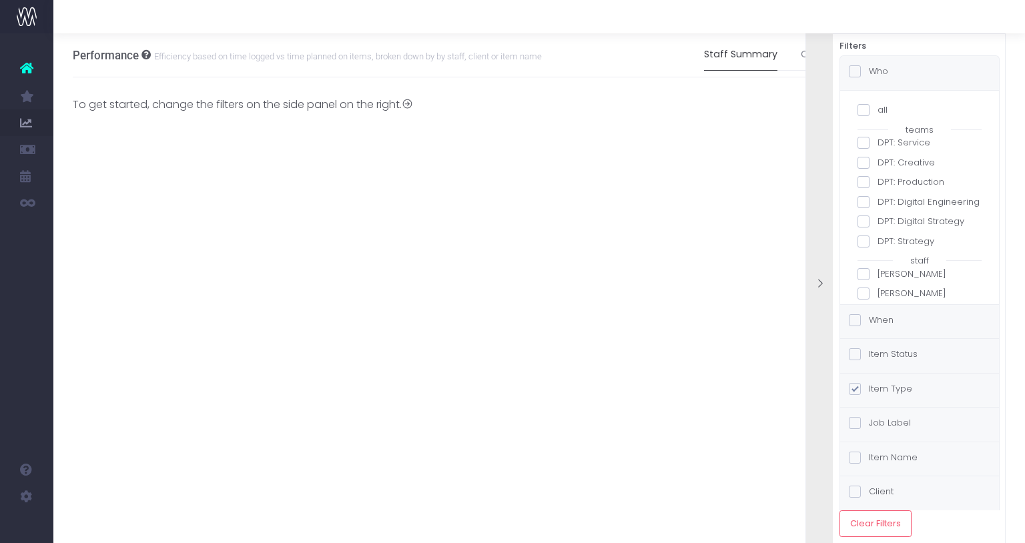
checkbox input "false"
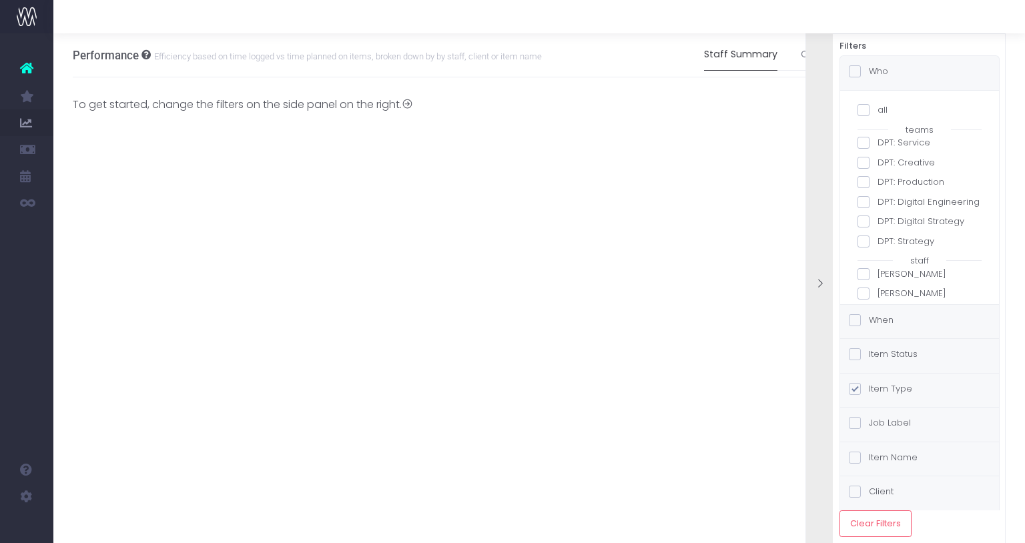
checkbox input "false"
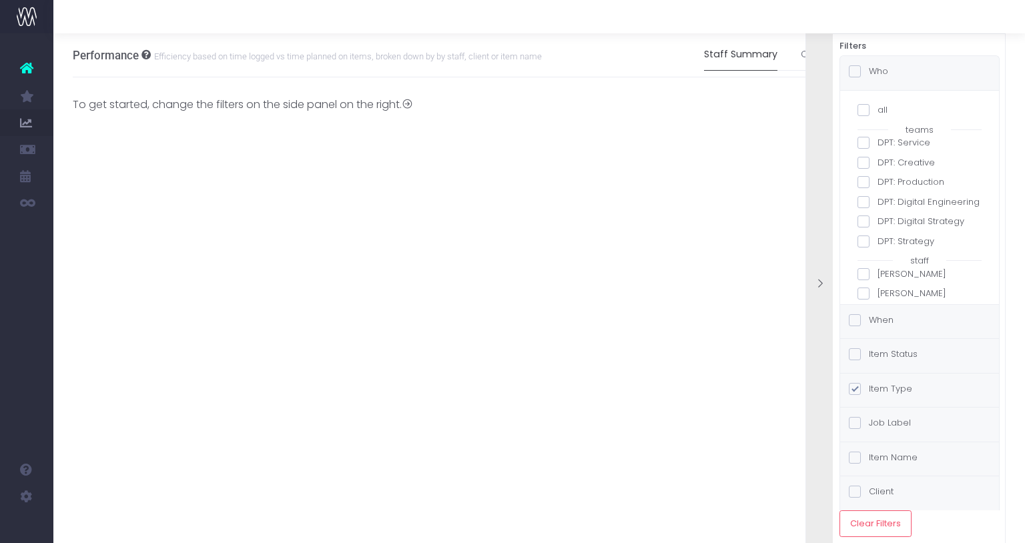
checkbox input "false"
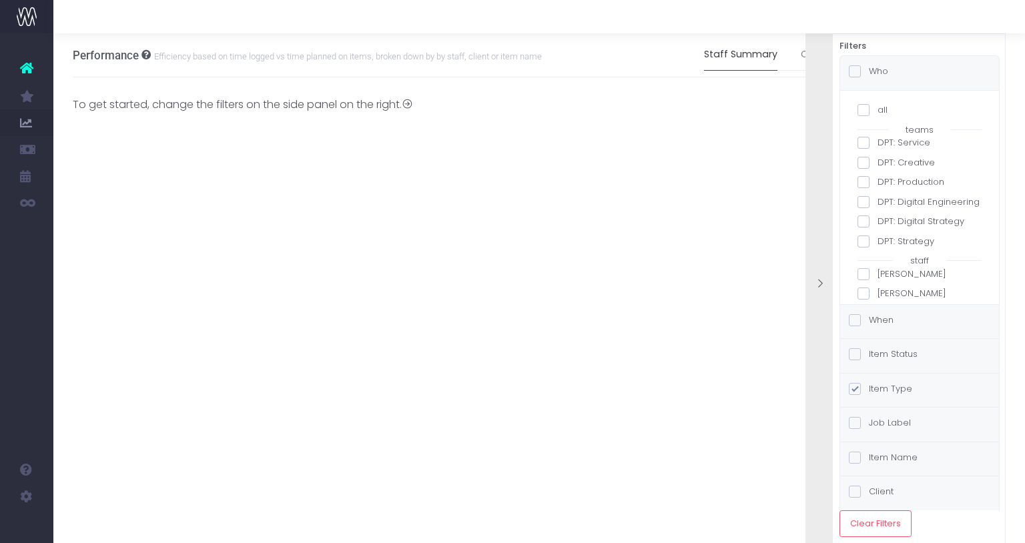
checkbox input "false"
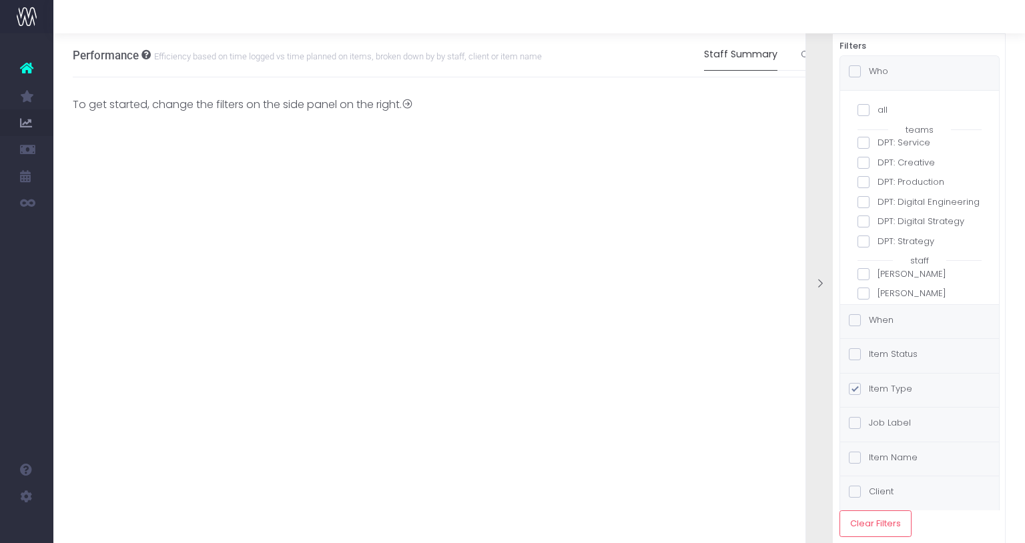
checkbox input "false"
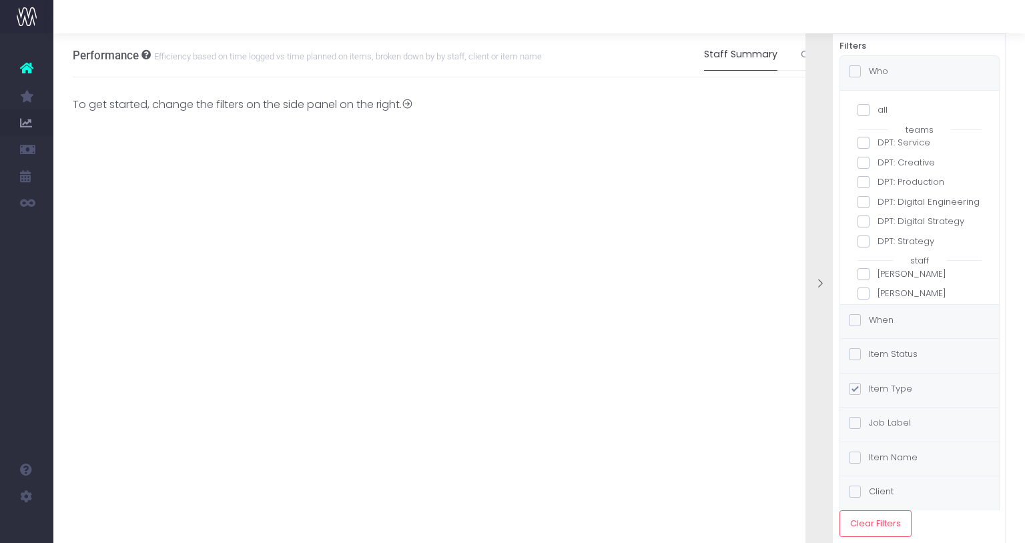
checkbox input "false"
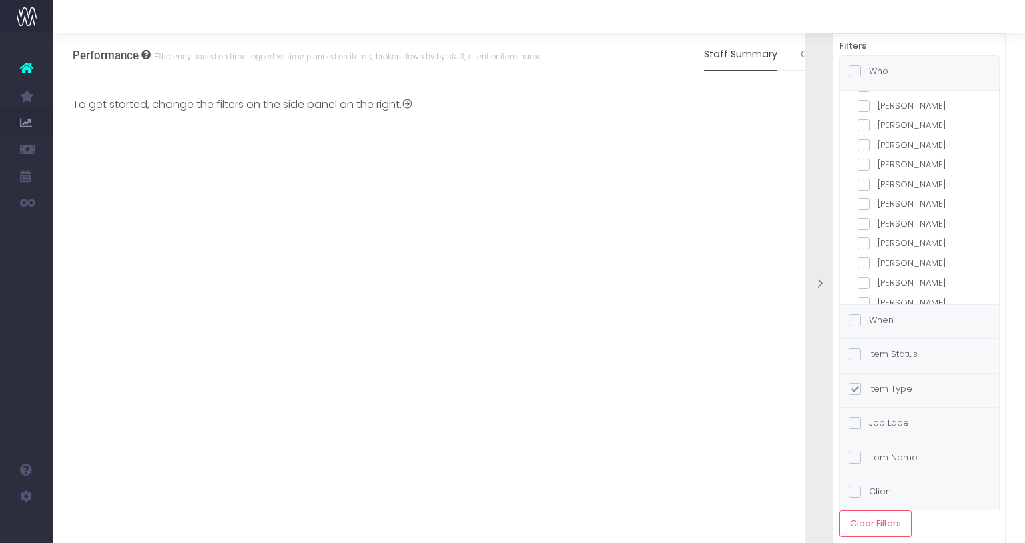
scroll to position [302, 0]
click at [865, 248] on span at bounding box center [863, 248] width 12 height 12
click at [877, 248] on input "[PERSON_NAME]" at bounding box center [881, 245] width 9 height 9
checkbox input "true"
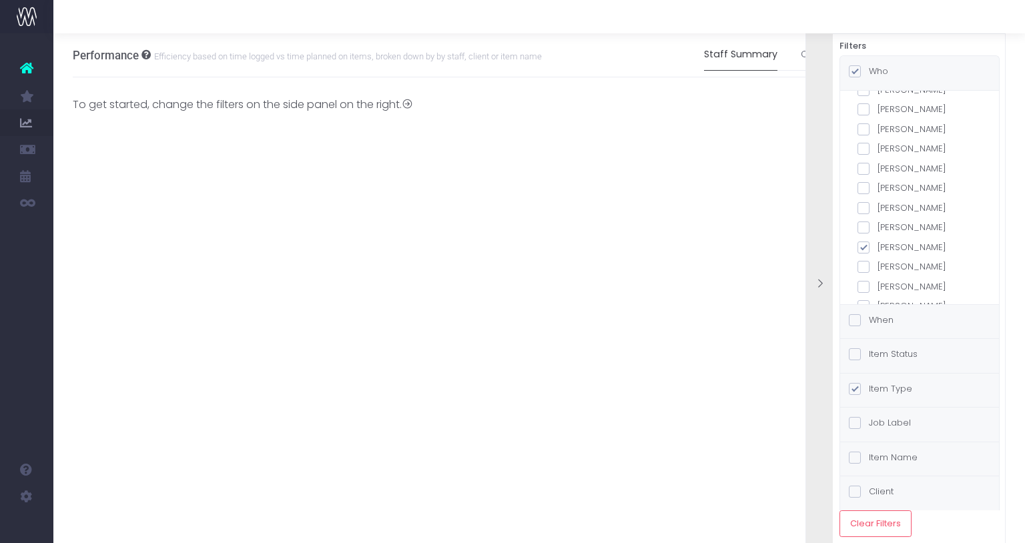
checkbox input "true"
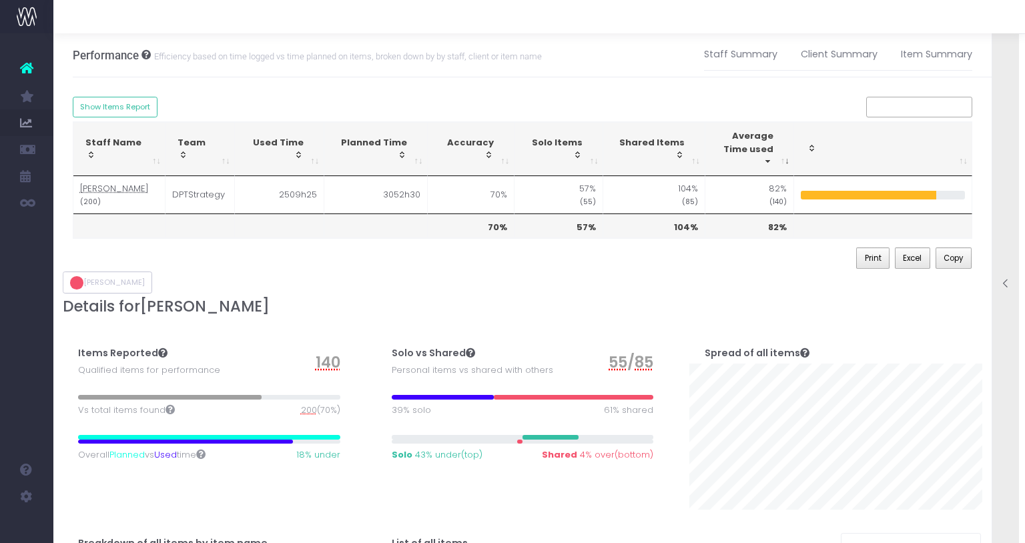
scroll to position [123, 0]
click at [937, 54] on link "Item Summary" at bounding box center [936, 54] width 71 height 31
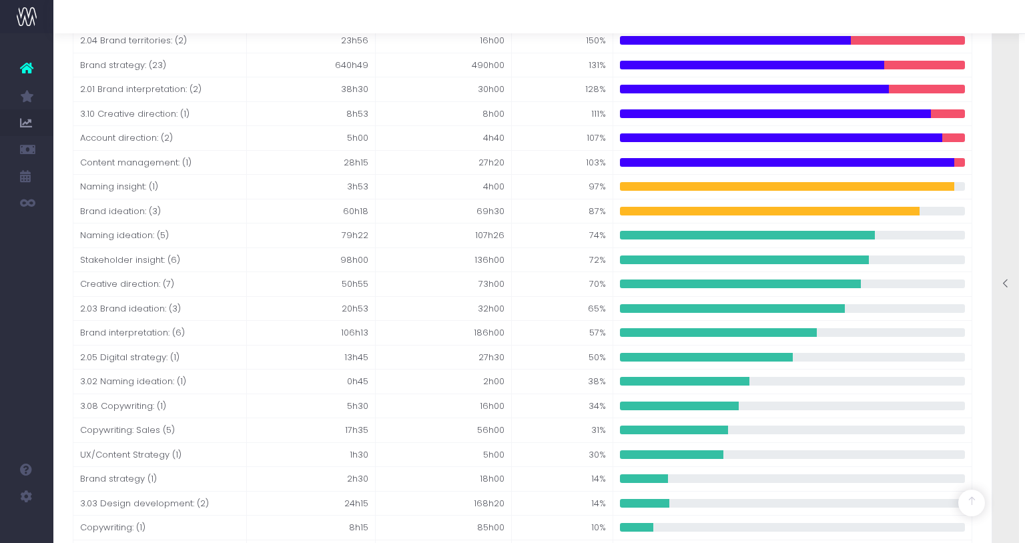
scroll to position [0, 0]
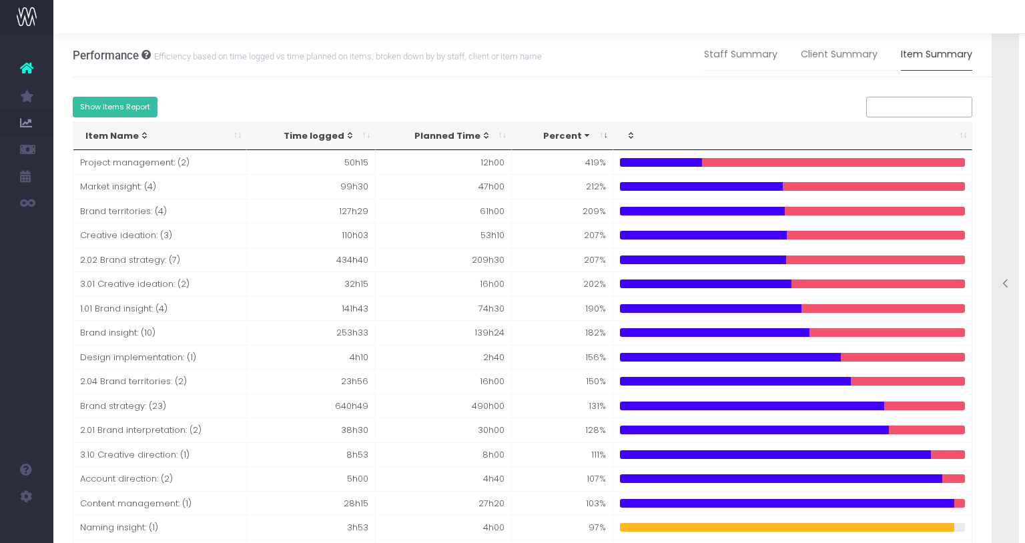
click at [113, 108] on button "Show Items Report" at bounding box center [115, 107] width 85 height 21
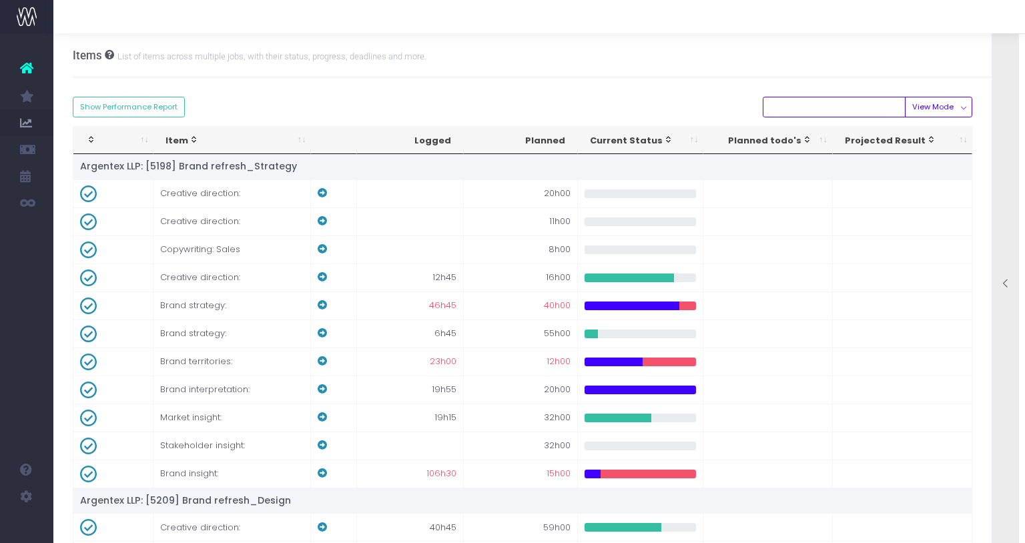
click at [801, 103] on input "text" at bounding box center [834, 107] width 143 height 21
click at [957, 109] on button "View Mode" at bounding box center [938, 107] width 67 height 21
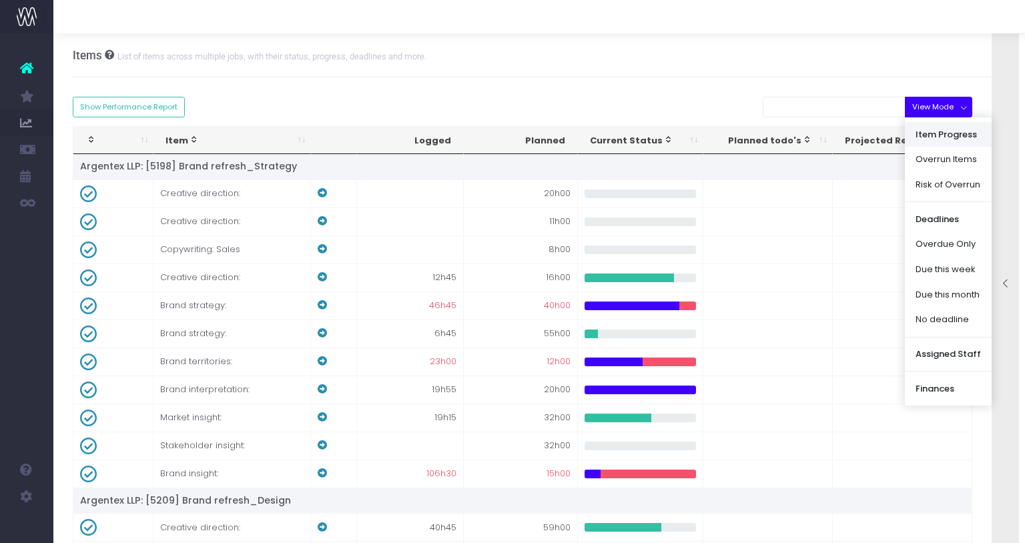
click at [938, 131] on link "Item Progress" at bounding box center [948, 133] width 87 height 25
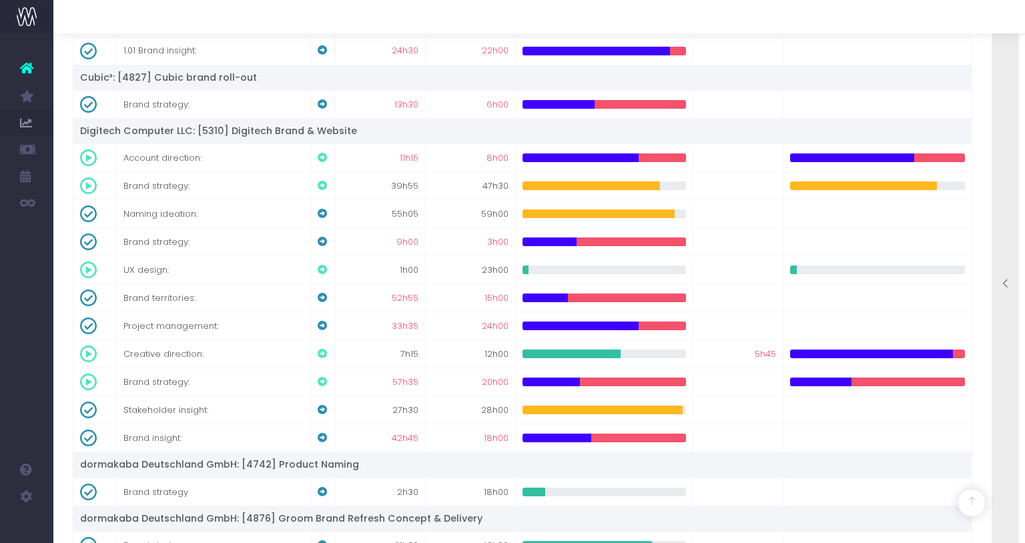
scroll to position [1758, 0]
